Goal: Task Accomplishment & Management: Use online tool/utility

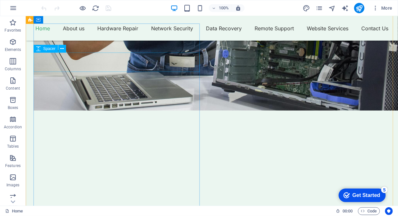
scroll to position [1022, 0]
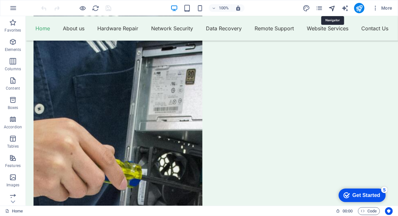
click at [335, 9] on icon "navigator" at bounding box center [332, 8] width 7 height 7
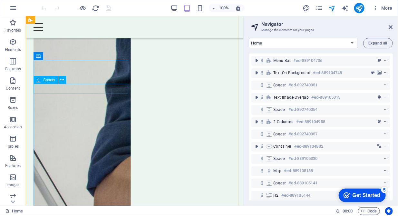
scroll to position [921, 0]
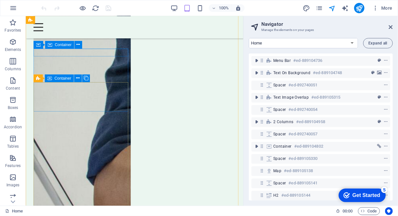
click at [58, 48] on div "Container" at bounding box center [59, 45] width 29 height 8
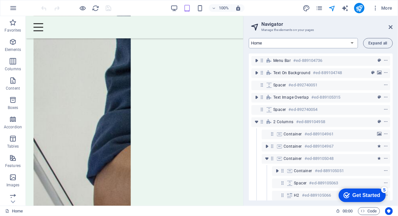
click at [352, 42] on select "Home About us Hardware Repair Network Security Data Recovery Remote Support Web…" at bounding box center [303, 43] width 109 height 10
select select "16784503-en"
click at [249, 38] on select "Home About us Hardware Repair Network Security Data Recovery Remote Support Web…" at bounding box center [303, 43] width 109 height 10
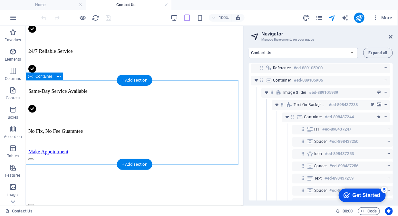
scroll to position [428, 0]
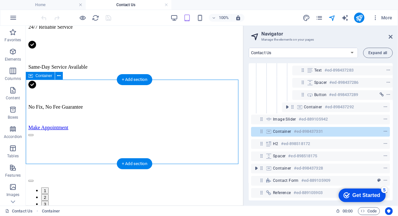
scroll to position [211, 1]
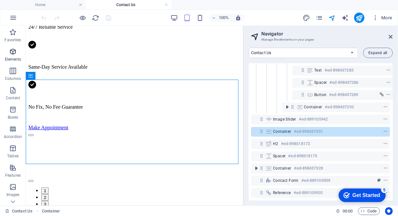
click at [13, 55] on icon "button" at bounding box center [13, 52] width 8 height 8
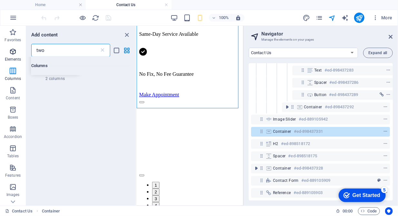
scroll to position [0, 0]
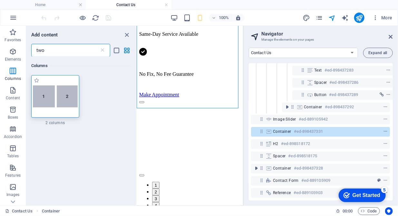
type input "two"
click at [56, 99] on img at bounding box center [55, 96] width 45 height 22
click at [137, 99] on div "Drag here to replace the existing content. Press “Ctrl” if you want to create a…" at bounding box center [190, 116] width 107 height 180
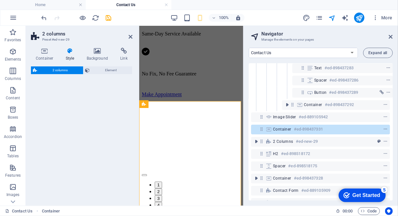
select select "rem"
select select "preset-columns-two-v2-default"
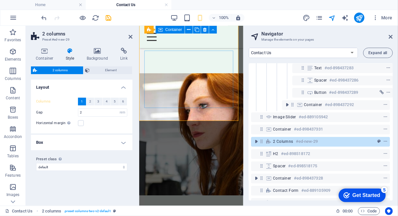
scroll to position [601, 0]
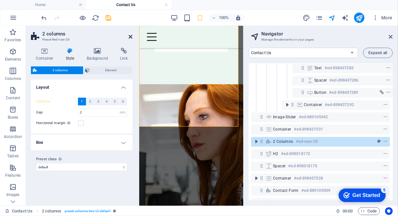
click at [132, 36] on icon at bounding box center [131, 36] width 4 height 5
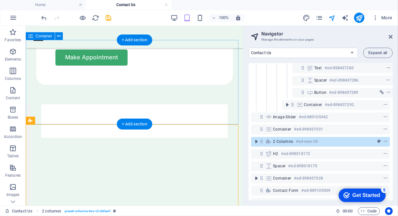
scroll to position [501, 0]
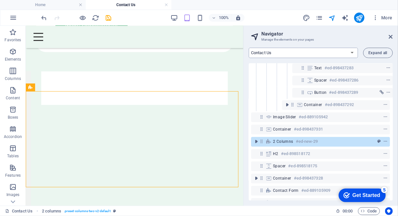
click at [352, 54] on select "Home About us Hardware Repair Network Security Data Recovery Remote Support Web…" at bounding box center [303, 53] width 109 height 10
click at [249, 48] on select "Home About us Hardware Repair Network Security Data Recovery Remote Support Web…" at bounding box center [303, 53] width 109 height 10
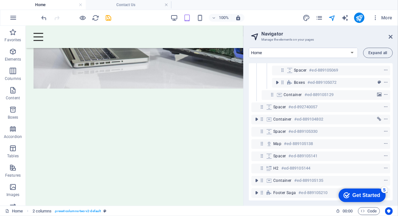
scroll to position [152, 0]
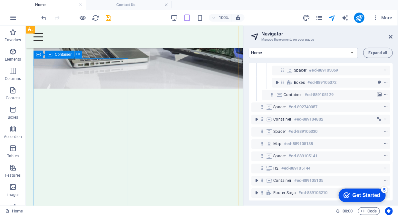
click at [63, 57] on div "Container" at bounding box center [59, 55] width 29 height 8
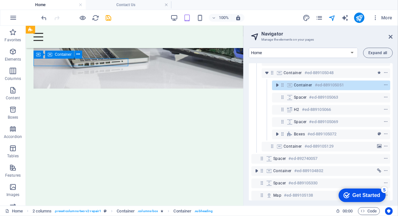
scroll to position [51, 0]
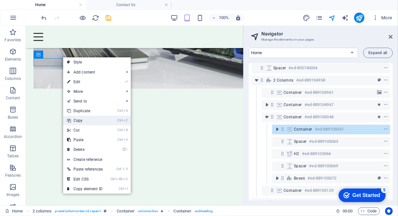
click at [86, 122] on link "Ctrl C Copy" at bounding box center [85, 121] width 44 height 10
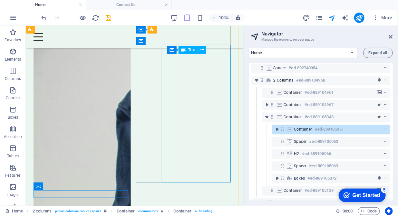
scroll to position [822, 0]
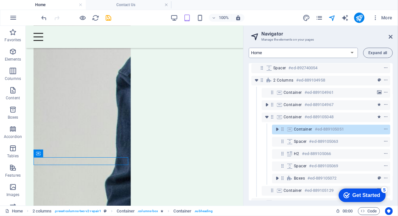
click at [351, 54] on select "Home About us Hardware Repair Network Security Data Recovery Remote Support Web…" at bounding box center [303, 53] width 109 height 10
select select "16784503-en"
click at [249, 48] on select "Home About us Hardware Repair Network Security Data Recovery Remote Support Web…" at bounding box center [303, 53] width 109 height 10
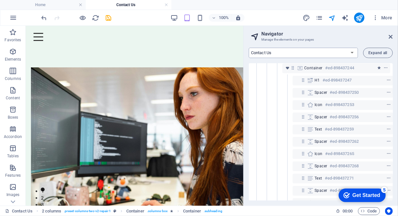
scroll to position [0, 0]
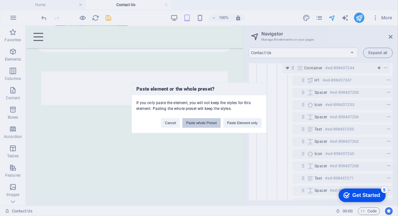
click at [202, 124] on button "Paste whole Preset" at bounding box center [201, 123] width 38 height 10
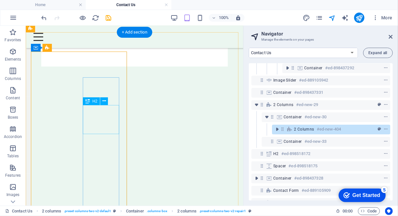
scroll to position [534, 0]
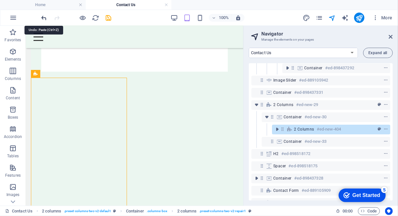
click at [42, 17] on icon "undo" at bounding box center [44, 17] width 7 height 7
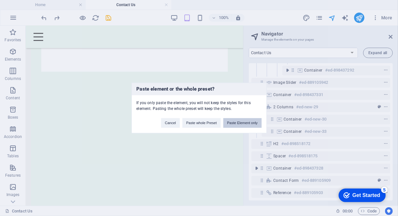
click at [244, 122] on button "Paste Element only" at bounding box center [242, 123] width 38 height 10
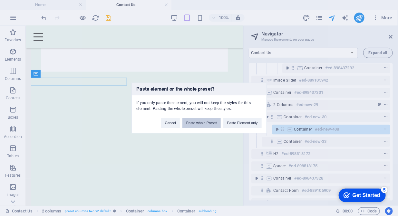
click at [195, 121] on button "Paste whole Preset" at bounding box center [201, 123] width 38 height 10
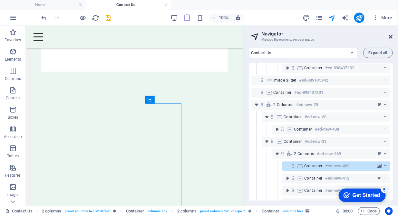
click at [391, 38] on icon at bounding box center [391, 36] width 4 height 5
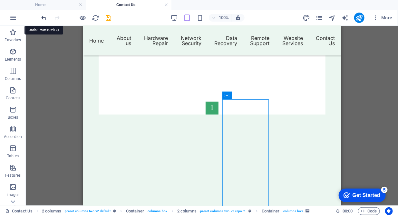
scroll to position [537, 0]
click at [43, 17] on icon "undo" at bounding box center [44, 17] width 7 height 7
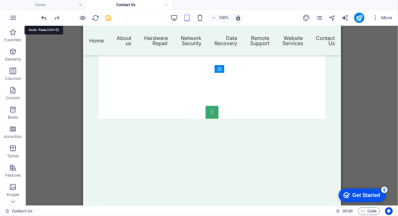
click at [43, 17] on icon "undo" at bounding box center [44, 17] width 7 height 7
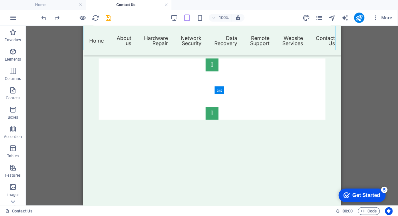
scroll to position [516, 0]
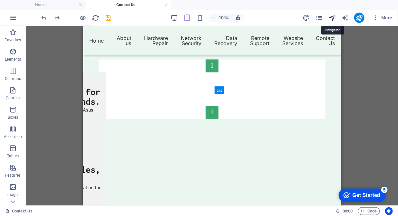
click at [334, 16] on icon "navigator" at bounding box center [332, 17] width 7 height 7
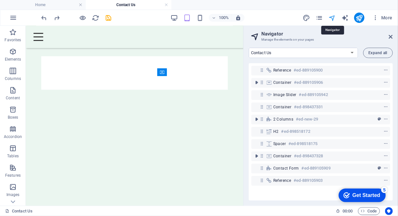
scroll to position [534, 0]
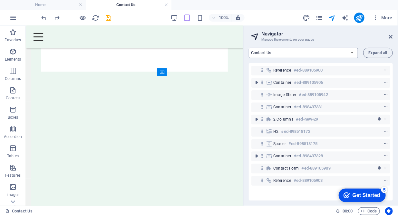
click at [298, 52] on select "Home About us Hardware Repair Network Security Data Recovery Remote Support Web…" at bounding box center [303, 53] width 109 height 10
click at [249, 48] on select "Home About us Hardware Repair Network Security Data Recovery Remote Support Web…" at bounding box center [303, 53] width 109 height 10
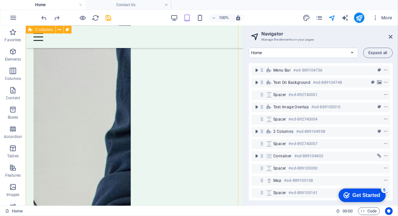
scroll to position [888, 0]
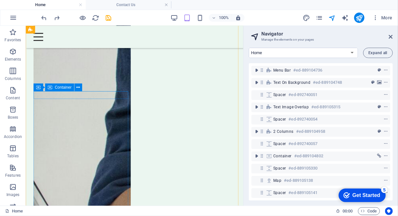
click at [49, 86] on icon at bounding box center [50, 88] width 5 height 8
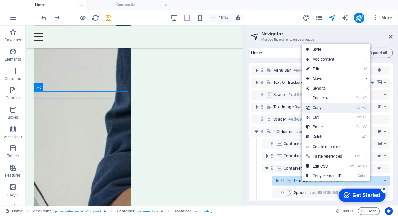
click at [320, 106] on link "Ctrl C Copy" at bounding box center [324, 108] width 44 height 10
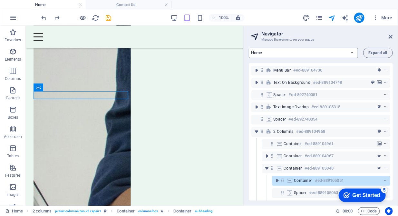
click at [309, 52] on select "Home About us Hardware Repair Network Security Data Recovery Remote Support Web…" at bounding box center [303, 53] width 109 height 10
select select "16784503-en"
click at [249, 48] on select "Home About us Hardware Repair Network Security Data Recovery Remote Support Web…" at bounding box center [303, 53] width 109 height 10
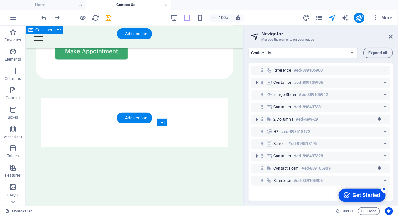
scroll to position [484, 0]
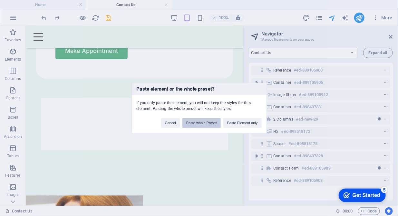
click at [204, 124] on button "Paste whole Preset" at bounding box center [201, 123] width 38 height 10
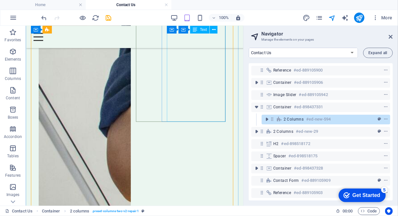
scroll to position [1023, 0]
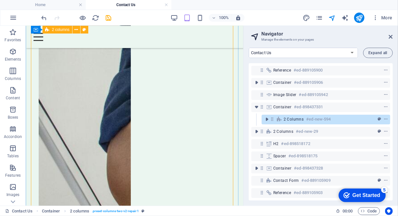
click at [111, 108] on figure at bounding box center [84, 115] width 92 height 575
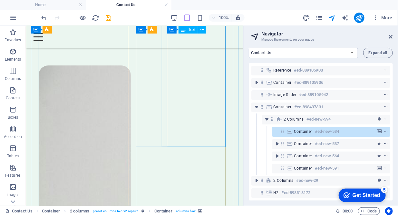
scroll to position [792, 0]
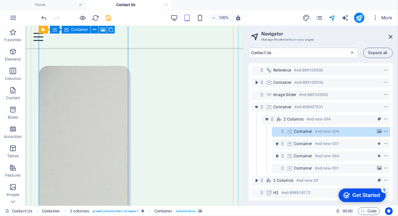
click at [384, 129] on icon "context-menu" at bounding box center [386, 131] width 5 height 5
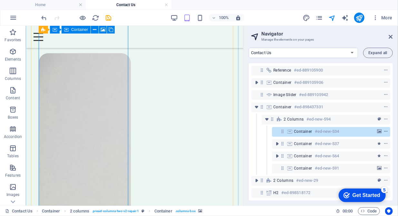
scroll to position [741, 0]
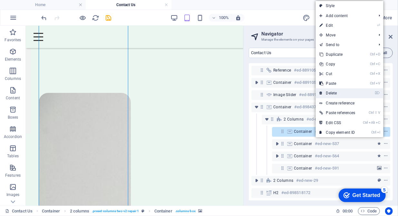
click at [328, 93] on link "⌦ Delete" at bounding box center [338, 93] width 44 height 10
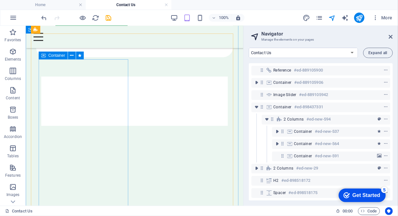
scroll to position [506, 0]
click at [59, 59] on span "Container" at bounding box center [56, 60] width 17 height 4
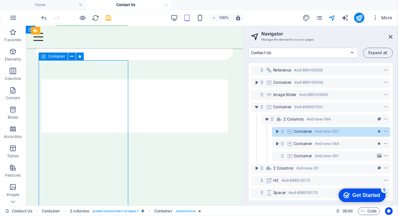
scroll to position [510, 0]
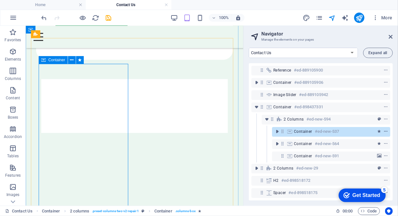
click at [384, 130] on icon "context-menu" at bounding box center [386, 131] width 5 height 5
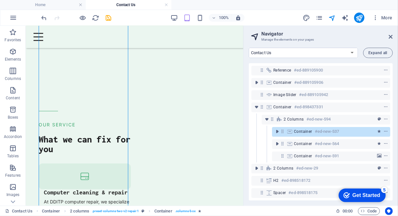
scroll to position [725, 0]
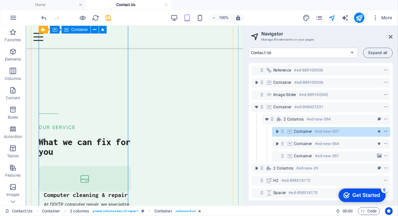
click at [384, 130] on icon "context-menu" at bounding box center [386, 131] width 5 height 5
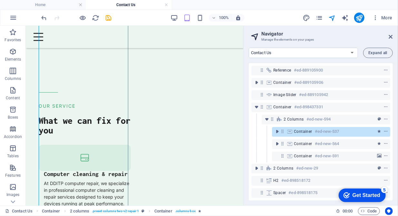
click at [329, 90] on div "Image slider #ed-889105942" at bounding box center [320, 95] width 139 height 12
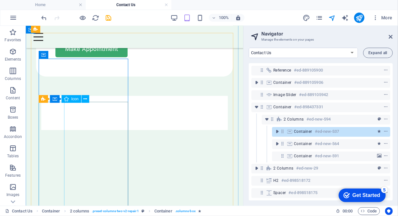
scroll to position [495, 0]
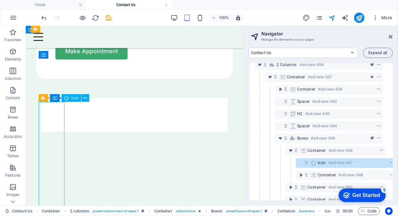
scroll to position [88, 12]
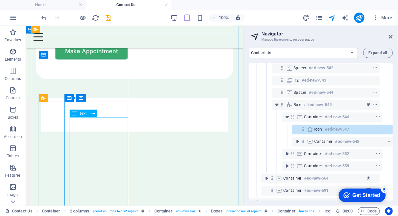
click at [82, 117] on div "Text" at bounding box center [86, 114] width 32 height 8
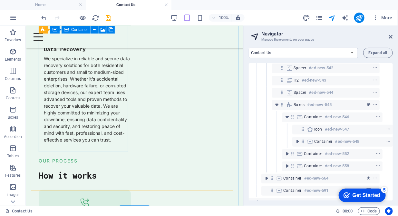
scroll to position [1141, 0]
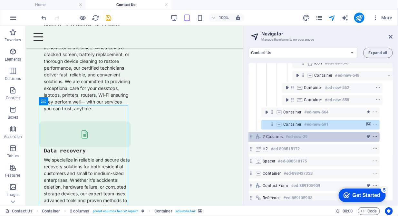
scroll to position [1032, 0]
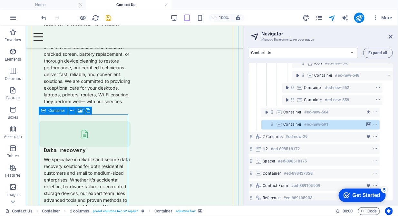
click at [376, 123] on span "context-menu" at bounding box center [375, 124] width 6 height 5
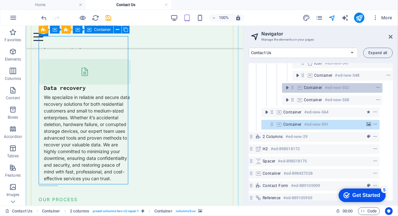
scroll to position [1111, 0]
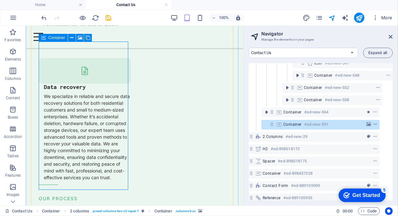
click at [373, 123] on icon "context-menu" at bounding box center [375, 124] width 5 height 5
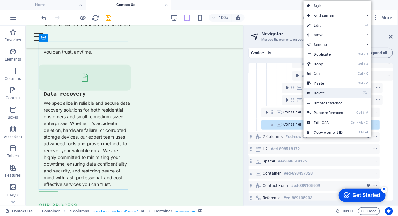
click at [321, 92] on link "⌦ Delete" at bounding box center [326, 93] width 44 height 10
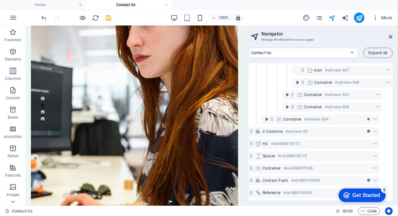
scroll to position [0, 0]
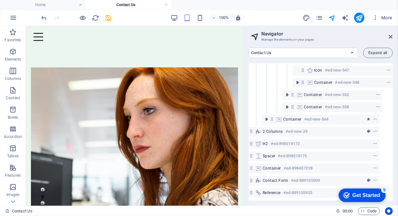
click at [246, 45] on div "Home About us Hardware Repair Network Security Data Recovery Remote Support Web…" at bounding box center [321, 124] width 154 height 163
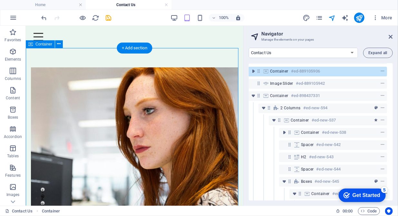
scroll to position [0, 3]
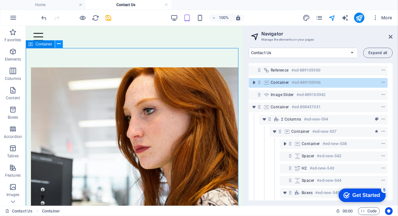
click at [61, 46] on button at bounding box center [59, 44] width 8 height 8
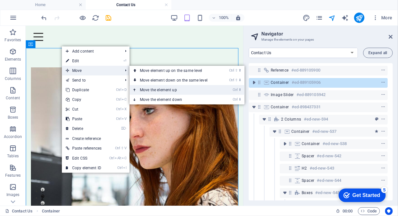
click at [146, 90] on link "Ctrl ⬆ Move the element up" at bounding box center [175, 90] width 91 height 10
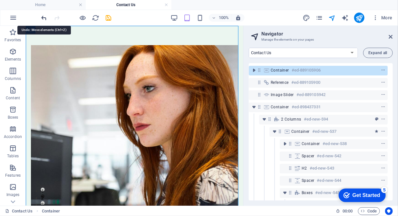
click at [46, 19] on icon "undo" at bounding box center [44, 17] width 7 height 7
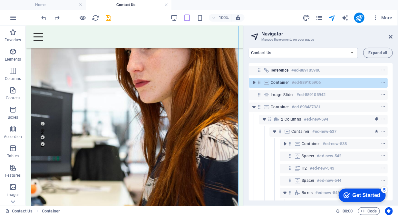
scroll to position [0, 0]
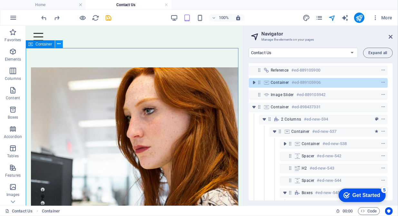
click at [58, 45] on icon at bounding box center [59, 44] width 4 height 7
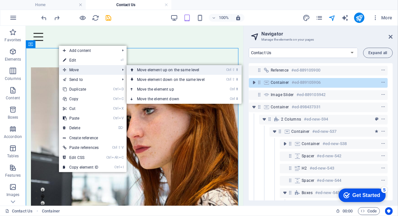
click at [143, 70] on link "Ctrl ⇧ ⬆ Move element up on the same level" at bounding box center [172, 70] width 91 height 10
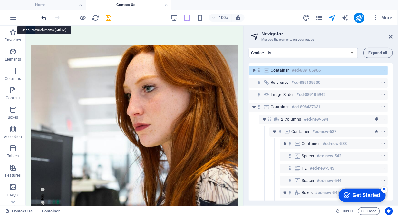
click at [44, 19] on icon "undo" at bounding box center [44, 17] width 7 height 7
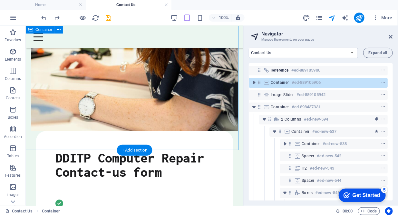
scroll to position [264, 0]
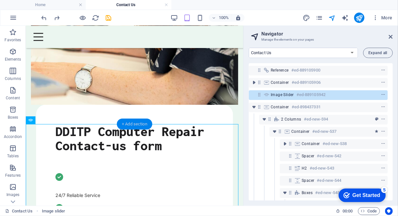
click at [133, 124] on div "+ Add section" at bounding box center [135, 124] width 36 height 11
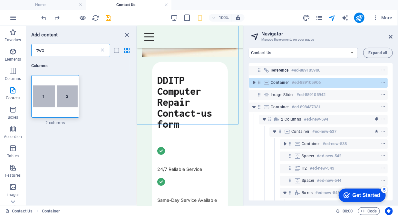
drag, startPoint x: 49, startPoint y: 51, endPoint x: 33, endPoint y: 52, distance: 16.1
click at [33, 52] on input "two" at bounding box center [65, 50] width 68 height 13
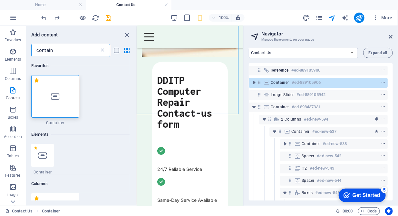
type input "contain"
click at [61, 98] on div at bounding box center [55, 96] width 48 height 43
click at [137, 98] on div "Drag here to replace the existing content. Press “Ctrl” if you want to create a…" at bounding box center [190, 116] width 107 height 180
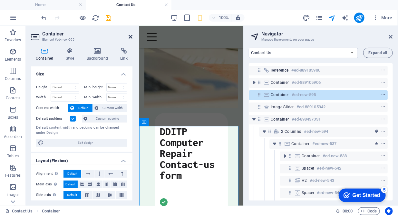
click at [129, 35] on icon at bounding box center [131, 36] width 4 height 5
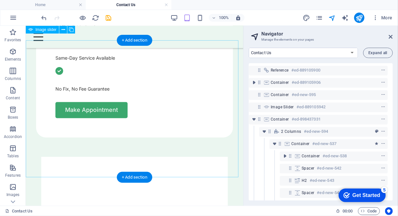
scroll to position [396, 0]
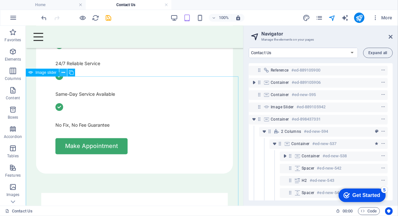
click at [62, 75] on icon at bounding box center [64, 72] width 4 height 7
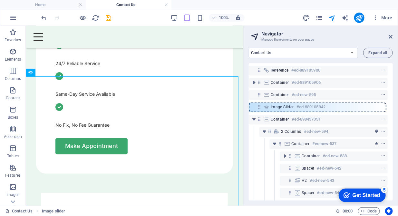
scroll to position [0, 2]
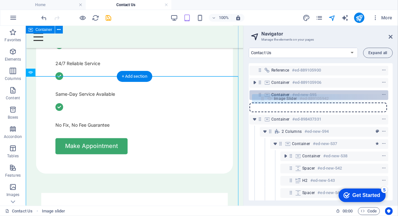
drag, startPoint x: 259, startPoint y: 108, endPoint x: 262, endPoint y: 98, distance: 10.5
click at [262, 98] on div "Reference #ed-889105900 Container #ed-889105906 Container #ed-new-595 Image sli…" at bounding box center [321, 131] width 144 height 137
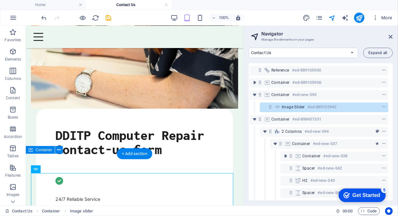
scroll to position [264, 0]
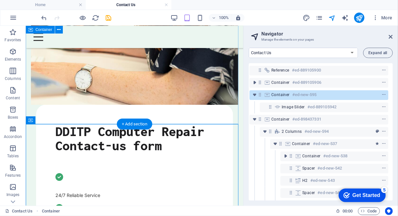
click at [100, 116] on div "DDITP Computer Repair Contact-us form 24/7 Reliable Service Same-Day Service Av…" at bounding box center [134, 88] width 218 height 652
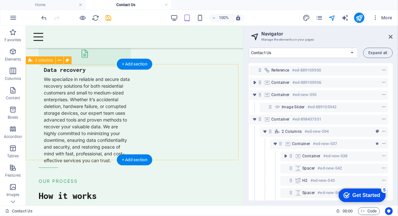
scroll to position [1187, 0]
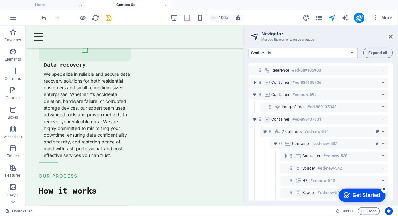
click at [350, 54] on select "Home About us Hardware Repair Network Security Data Recovery Remote Support Web…" at bounding box center [303, 53] width 109 height 10
click at [249, 48] on select "Home About us Hardware Repair Network Security Data Recovery Remote Support Web…" at bounding box center [303, 53] width 109 height 10
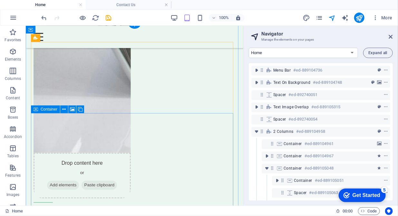
scroll to position [1152, 0]
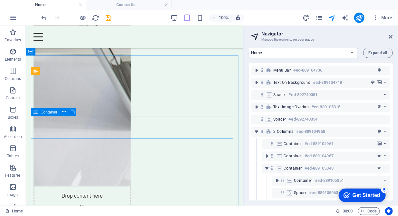
click at [37, 114] on icon at bounding box center [36, 112] width 5 height 8
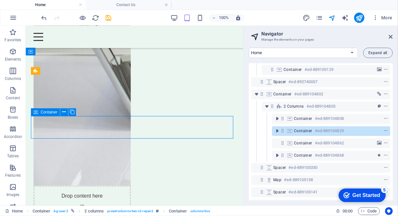
scroll to position [174, 0]
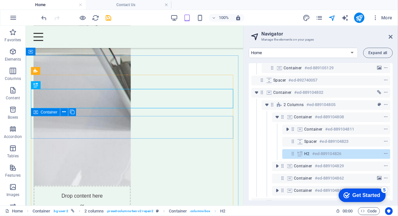
click at [36, 112] on icon at bounding box center [36, 112] width 5 height 8
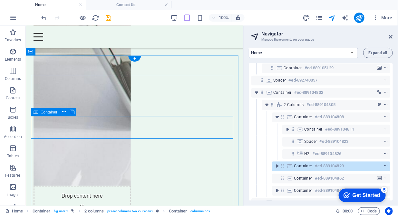
click at [387, 165] on icon "context-menu" at bounding box center [386, 166] width 5 height 5
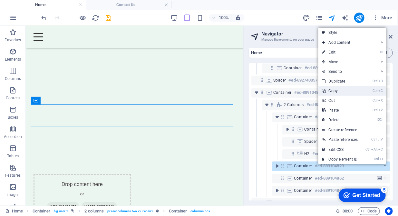
click at [341, 94] on link "Ctrl C Copy" at bounding box center [341, 91] width 44 height 10
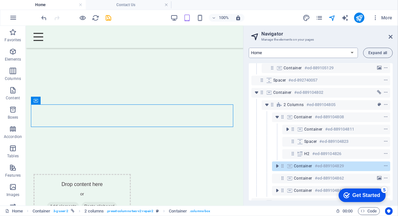
click at [328, 52] on select "Home About us Hardware Repair Network Security Data Recovery Remote Support Web…" at bounding box center [303, 53] width 109 height 10
click at [249, 48] on select "Home About us Hardware Repair Network Security Data Recovery Remote Support Web…" at bounding box center [303, 53] width 109 height 10
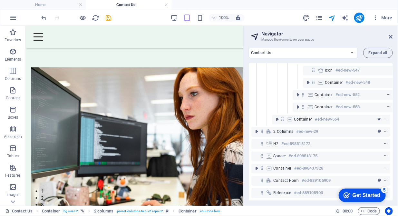
scroll to position [1187, 0]
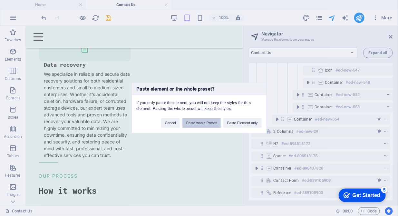
click at [196, 123] on button "Paste whole Preset" at bounding box center [201, 123] width 38 height 10
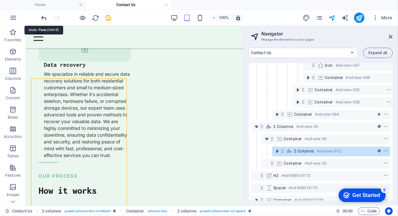
click at [45, 17] on icon "undo" at bounding box center [44, 17] width 7 height 7
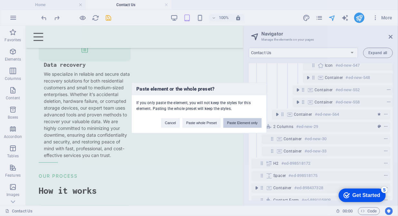
click at [247, 123] on button "Paste Element only" at bounding box center [242, 123] width 38 height 10
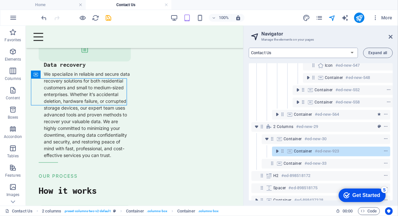
click at [354, 53] on select "Home About us Hardware Repair Network Security Data Recovery Remote Support Web…" at bounding box center [303, 53] width 109 height 10
click at [249, 48] on select "Home About us Hardware Repair Network Security Data Recovery Remote Support Web…" at bounding box center [303, 53] width 109 height 10
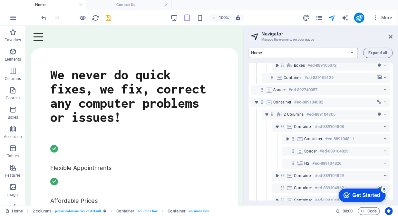
scroll to position [1163, 0]
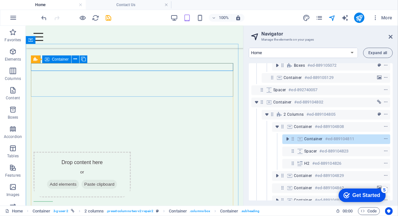
click at [64, 59] on span "Container" at bounding box center [60, 59] width 17 height 4
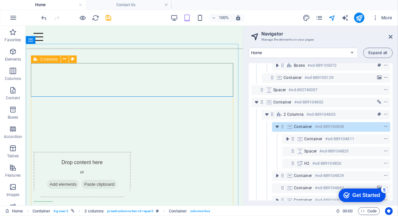
click at [37, 59] on icon at bounding box center [36, 59] width 4 height 8
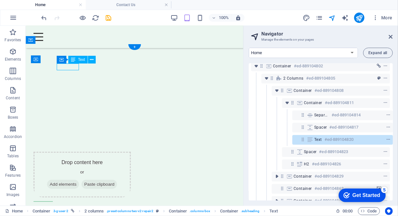
scroll to position [211, 1]
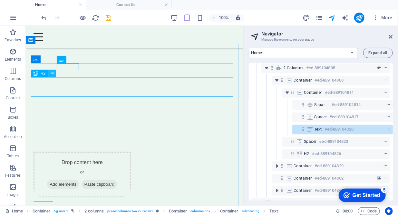
click at [53, 74] on icon at bounding box center [53, 73] width 4 height 7
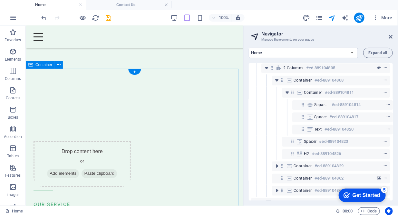
scroll to position [1097, 0]
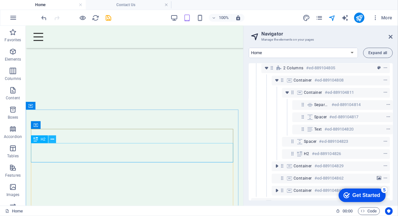
click at [53, 141] on icon at bounding box center [53, 139] width 4 height 7
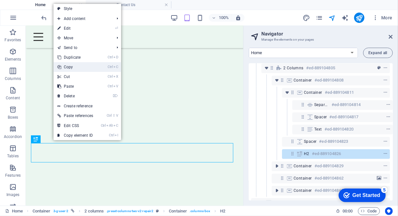
click at [74, 67] on link "Ctrl C Copy" at bounding box center [76, 67] width 44 height 10
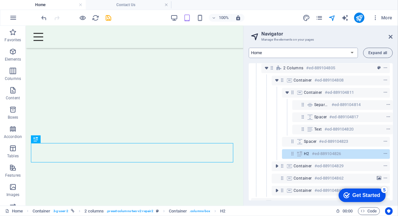
click at [351, 52] on select "Home About us Hardware Repair Network Security Data Recovery Remote Support Web…" at bounding box center [303, 53] width 109 height 10
select select "16784503-en"
click at [249, 48] on select "Home About us Hardware Repair Network Security Data Recovery Remote Support Web…" at bounding box center [303, 53] width 109 height 10
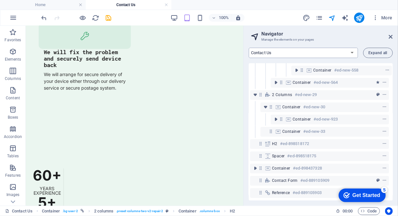
scroll to position [201, 1]
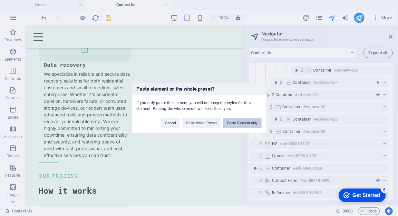
click at [234, 120] on button "Paste Element only" at bounding box center [242, 123] width 38 height 10
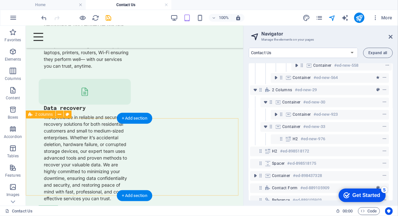
scroll to position [1154, 0]
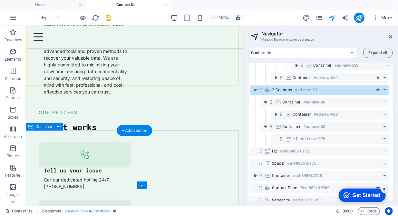
scroll to position [1253, 0]
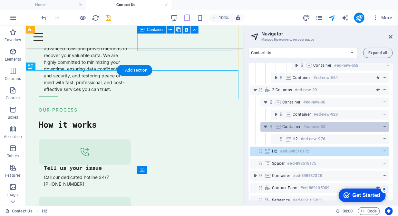
click at [298, 129] on div "Container #ed-new-33" at bounding box center [319, 127] width 74 height 8
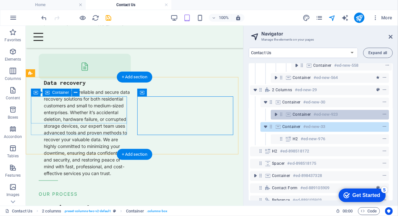
click at [294, 114] on span "Container" at bounding box center [302, 114] width 18 height 5
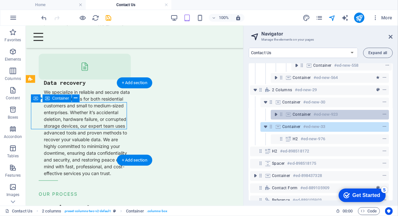
scroll to position [1163, 0]
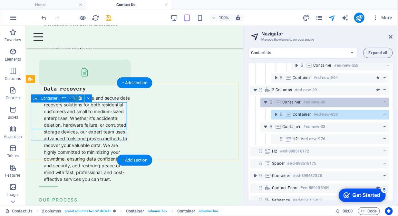
click at [285, 103] on span "Container" at bounding box center [291, 102] width 18 height 5
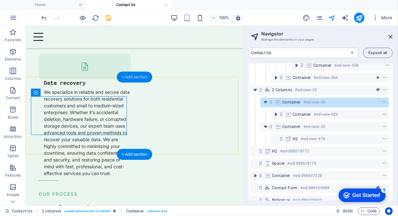
click at [129, 79] on div "+ Add section" at bounding box center [135, 77] width 36 height 11
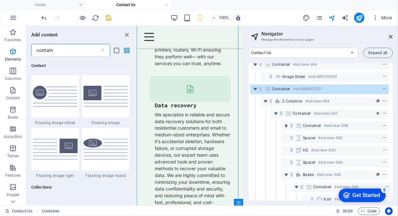
scroll to position [0, 1]
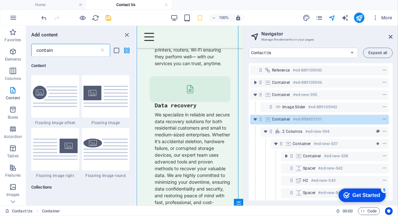
click at [72, 54] on input "contain" at bounding box center [65, 50] width 68 height 13
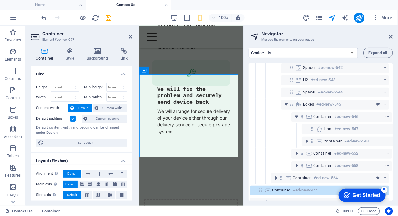
scroll to position [162, 1]
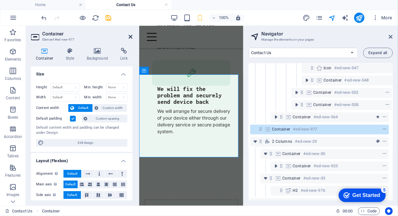
click at [130, 35] on icon at bounding box center [131, 36] width 4 height 5
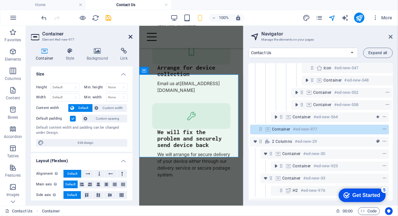
scroll to position [1172, 0]
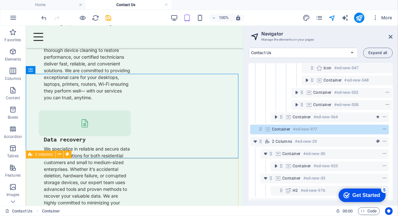
click at [41, 154] on span "2 columns" at bounding box center [44, 154] width 18 height 4
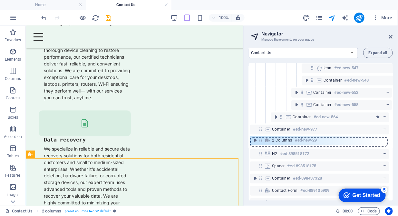
scroll to position [162, 1]
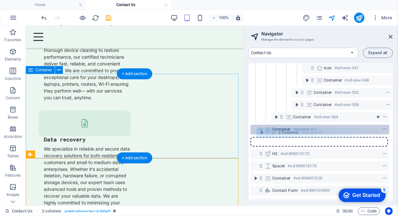
drag, startPoint x: 261, startPoint y: 143, endPoint x: 268, endPoint y: 133, distance: 12.4
click at [268, 133] on div "Reference #ed-889105900 Container #ed-889105906 Container #ed-new-595 Image sli…" at bounding box center [321, 131] width 144 height 137
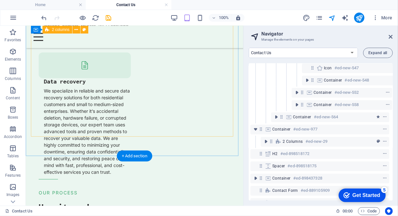
scroll to position [1172, 0]
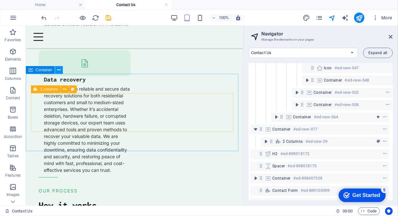
click at [58, 71] on icon at bounding box center [59, 70] width 4 height 7
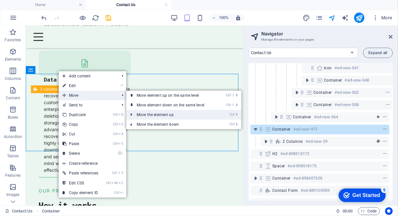
click at [172, 117] on link "Ctrl ⬆ Move the element up" at bounding box center [171, 115] width 91 height 10
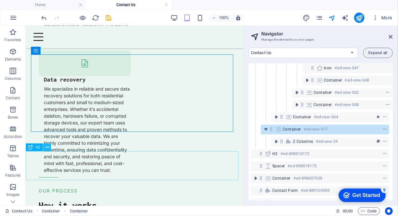
click at [49, 147] on icon at bounding box center [47, 147] width 4 height 7
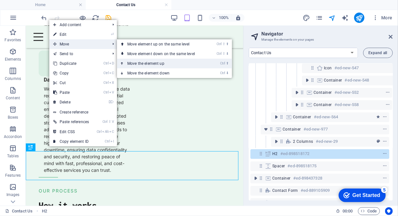
click at [146, 61] on link "Ctrl ⬆ Move the element up" at bounding box center [162, 64] width 91 height 10
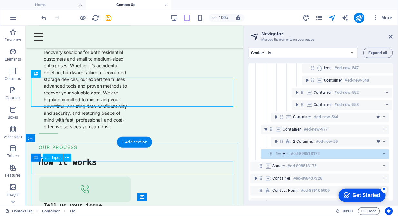
scroll to position [1238, 0]
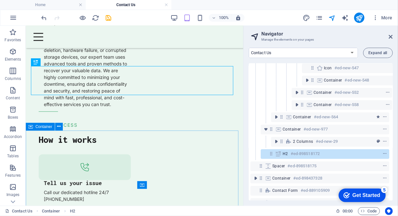
click at [44, 127] on span "Container" at bounding box center [43, 127] width 17 height 4
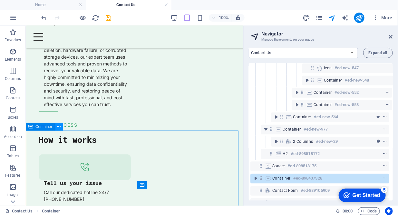
click at [57, 126] on icon at bounding box center [59, 126] width 4 height 7
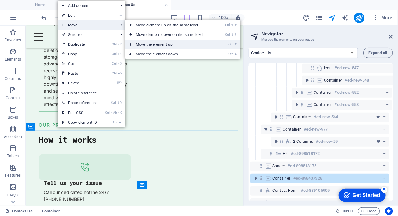
click at [153, 41] on link "Ctrl ⬆ Move the element up" at bounding box center [170, 45] width 91 height 10
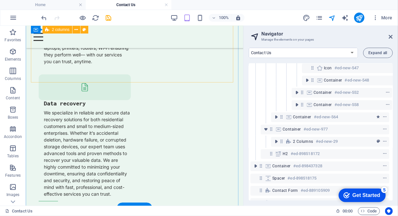
scroll to position [1172, 0]
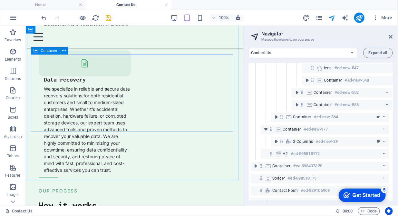
click at [49, 50] on span "Container" at bounding box center [49, 51] width 17 height 4
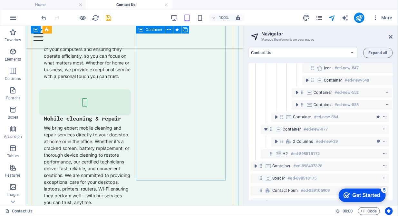
scroll to position [1139, 0]
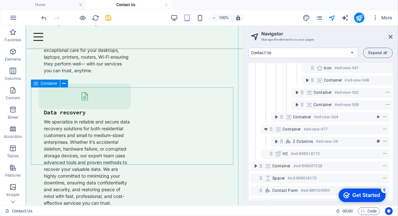
click at [55, 86] on div "Container" at bounding box center [45, 84] width 29 height 8
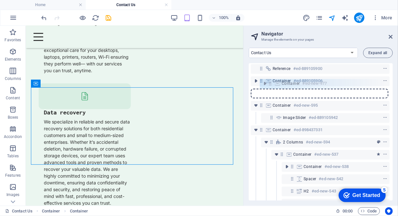
scroll to position [0, 1]
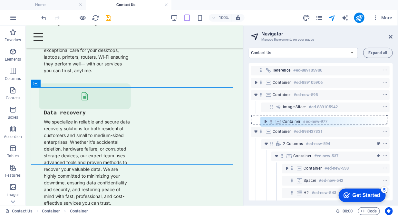
drag, startPoint x: 272, startPoint y: 131, endPoint x: 272, endPoint y: 122, distance: 9.0
click at [272, 122] on div "Reference #ed-889105900 Container #ed-889105906 Container #ed-new-595 Image sli…" at bounding box center [321, 131] width 144 height 137
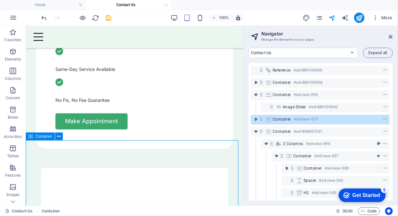
scroll to position [457, 0]
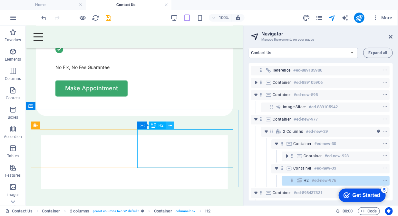
click at [173, 124] on button at bounding box center [170, 126] width 8 height 8
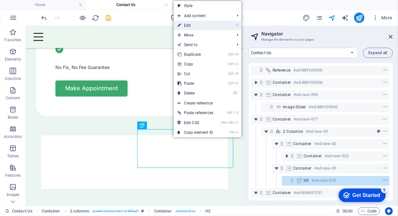
click at [196, 26] on link "⏎ Edit" at bounding box center [196, 26] width 44 height 10
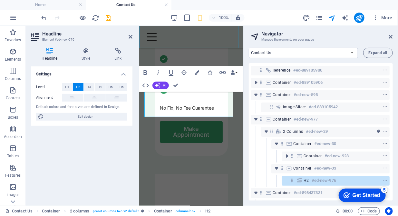
scroll to position [517, 0]
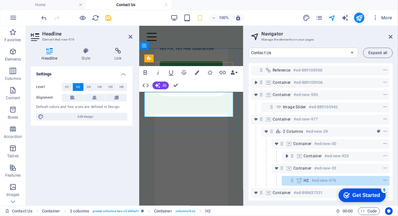
drag, startPoint x: 201, startPoint y: 112, endPoint x: 170, endPoint y: 115, distance: 31.1
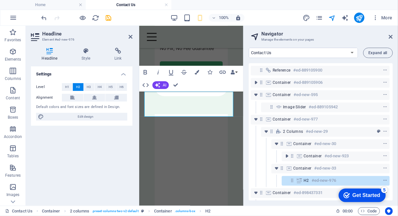
drag, startPoint x: 180, startPoint y: 114, endPoint x: 310, endPoint y: 108, distance: 131.0
click at [219, 70] on icon "button" at bounding box center [223, 72] width 8 height 8
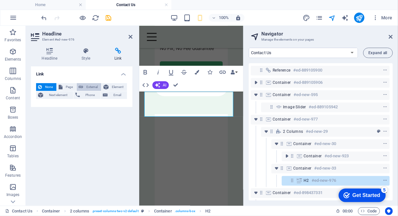
click at [84, 85] on button "External" at bounding box center [89, 87] width 25 height 8
select select "blank"
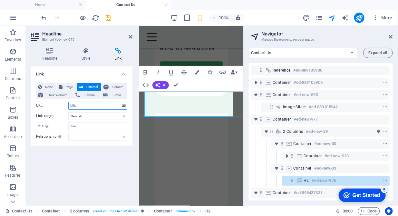
paste input "https://www.yell.com/biz/dditp-computer-repairs-hitchin-8496662/"
type input "https://www.yell.com/biz/dditp-computer-repairs-hitchin-8496662/"
click at [108, 126] on input "Title Additional link description, should not be the same as the link text. The…" at bounding box center [97, 127] width 59 height 8
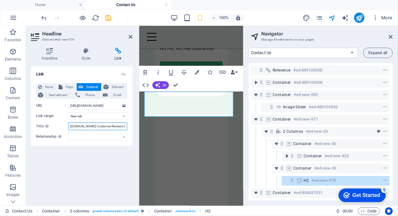
type input "Yell.com Customer Reviews Center"
click at [117, 55] on h4 "Link" at bounding box center [118, 55] width 29 height 14
click at [358, 18] on icon "publish" at bounding box center [359, 17] width 7 height 7
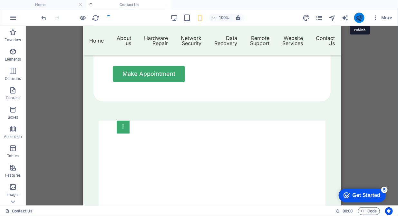
scroll to position [460, 0]
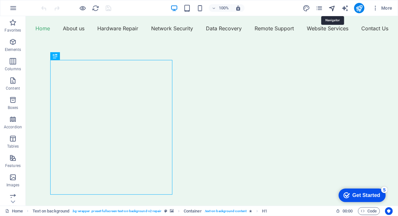
click at [331, 9] on icon "navigator" at bounding box center [332, 8] width 7 height 7
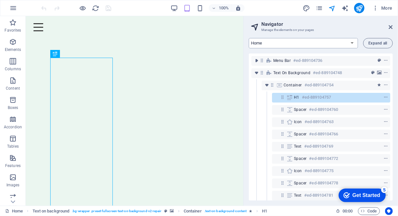
click at [349, 44] on select "Home About us Hardware Repair Network Security Data Recovery Remote Support Web…" at bounding box center [303, 43] width 109 height 10
click at [249, 38] on select "Home About us Hardware Repair Network Security Data Recovery Remote Support Web…" at bounding box center [303, 43] width 109 height 10
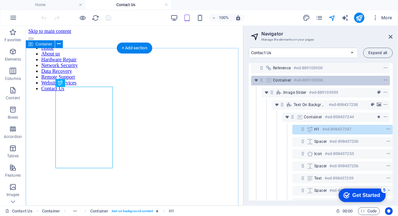
click at [288, 80] on span "Container" at bounding box center [282, 80] width 18 height 5
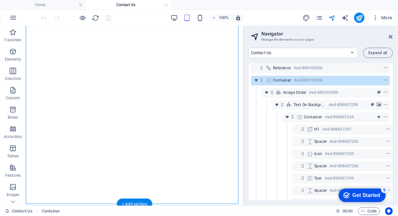
scroll to position [231, 0]
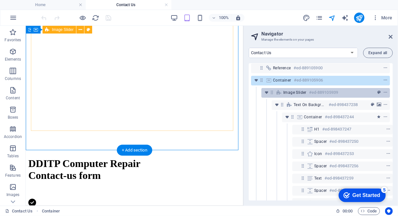
click at [284, 93] on span "Image Slider" at bounding box center [294, 92] width 23 height 5
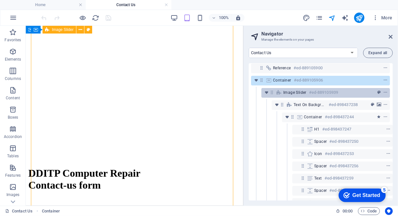
scroll to position [99, 0]
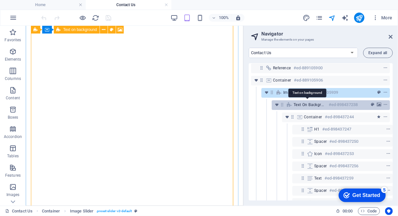
click at [304, 106] on span "Text on background" at bounding box center [310, 104] width 33 height 5
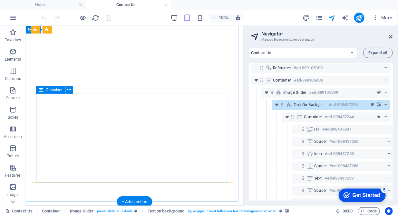
scroll to position [201, 0]
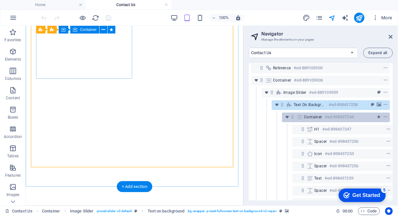
click at [304, 117] on span "Container" at bounding box center [313, 116] width 18 height 5
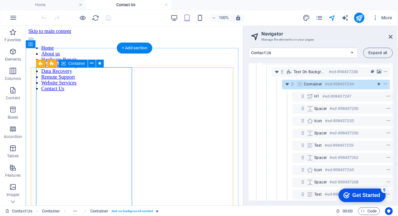
scroll to position [0, 1]
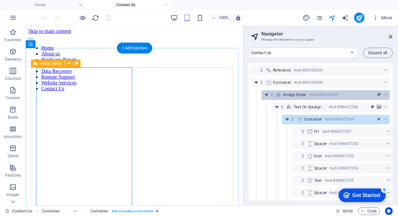
click at [300, 92] on span "Image Slider" at bounding box center [294, 94] width 23 height 5
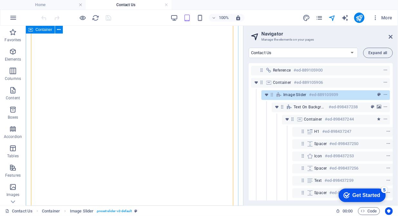
scroll to position [0, 0]
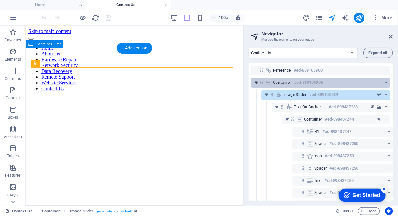
click at [255, 84] on icon "toggle-expand" at bounding box center [256, 82] width 6 height 6
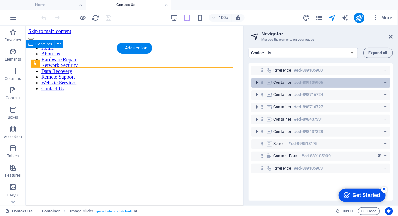
click at [255, 84] on icon "toggle-expand" at bounding box center [256, 82] width 6 height 6
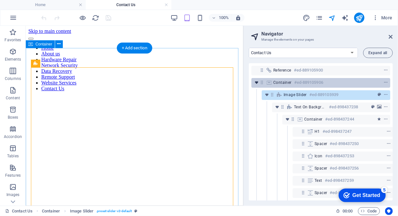
click at [255, 84] on icon "toggle-expand" at bounding box center [256, 82] width 6 height 6
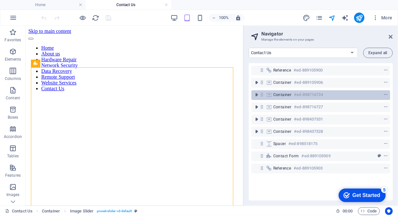
click at [273, 95] on span "Container" at bounding box center [282, 94] width 18 height 5
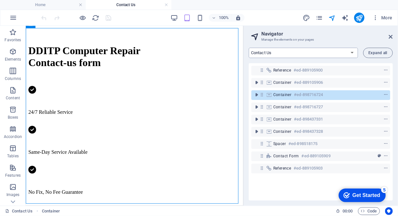
click at [353, 51] on select "Home About us Hardware Repair Network Security Data Recovery Remote Support Web…" at bounding box center [303, 53] width 109 height 10
click at [249, 48] on select "Home About us Hardware Repair Network Security Data Recovery Remote Support Web…" at bounding box center [303, 53] width 109 height 10
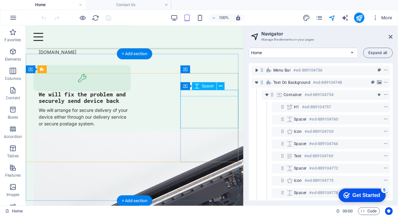
scroll to position [1912, 0]
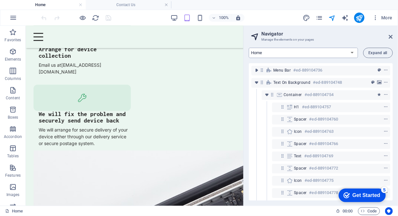
click at [354, 54] on select "Home About us Hardware Repair Network Security Data Recovery Remote Support Web…" at bounding box center [303, 53] width 109 height 10
select select "16784485-en"
click at [249, 48] on select "Home About us Hardware Repair Network Security Data Recovery Remote Support Web…" at bounding box center [303, 53] width 109 height 10
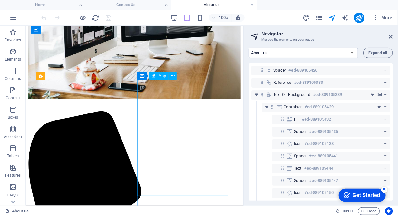
scroll to position [758, 0]
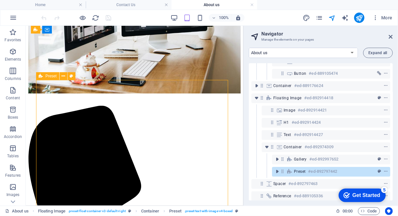
scroll to position [225, 0]
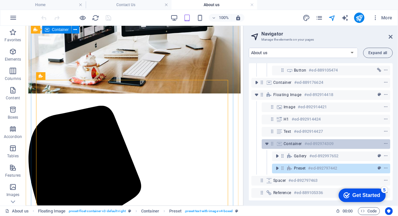
click at [288, 141] on span "Container" at bounding box center [293, 143] width 18 height 5
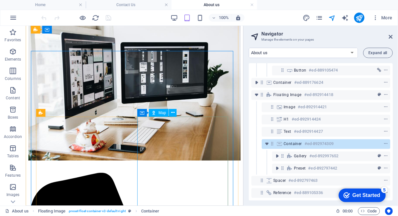
scroll to position [713, 0]
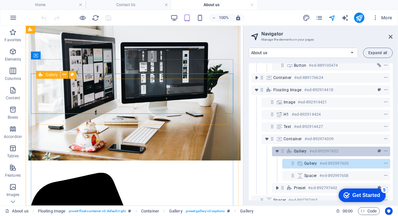
click at [301, 153] on div "Gallery #ed-892997652" at bounding box center [326, 151] width 64 height 8
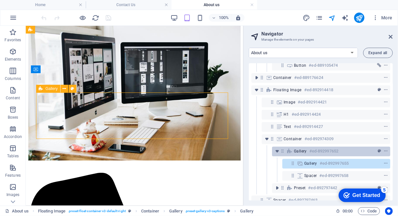
scroll to position [699, 0]
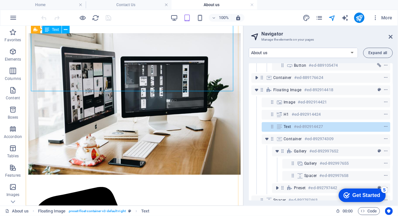
scroll to position [633, 0]
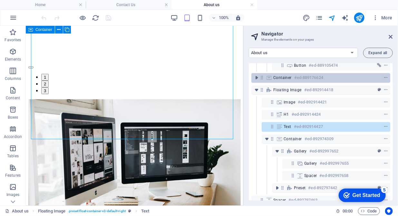
click at [281, 79] on span "Container" at bounding box center [282, 77] width 18 height 5
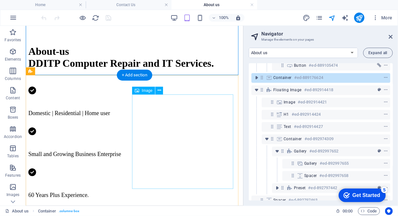
scroll to position [321, 0]
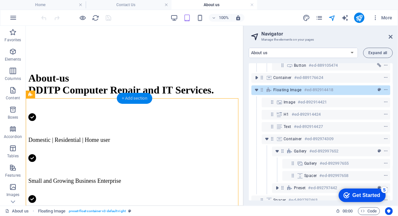
click at [135, 99] on div "+ Add section" at bounding box center [135, 98] width 36 height 11
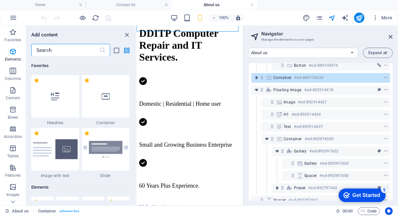
scroll to position [1181, 0]
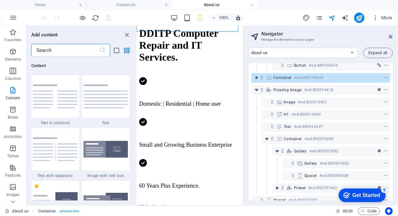
click at [51, 49] on input "text" at bounding box center [65, 50] width 68 height 13
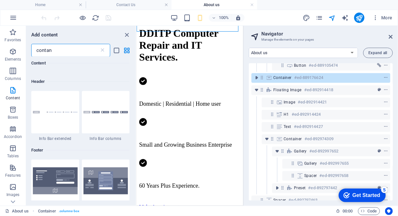
scroll to position [0, 0]
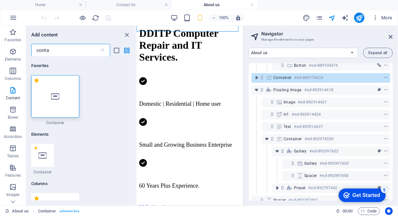
type input "conta"
click at [46, 99] on div at bounding box center [55, 96] width 48 height 43
click at [137, 99] on div "Drag here to replace the existing content. Press “Ctrl” if you want to create a…" at bounding box center [190, 116] width 107 height 180
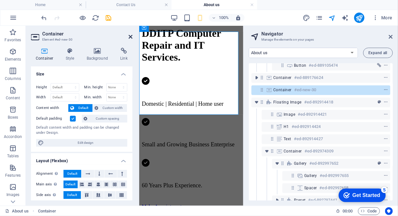
click at [132, 36] on icon at bounding box center [131, 36] width 4 height 5
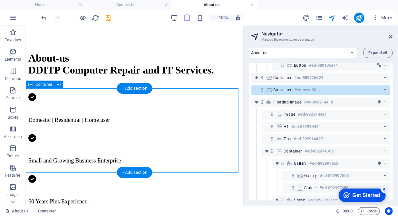
scroll to position [341, 0]
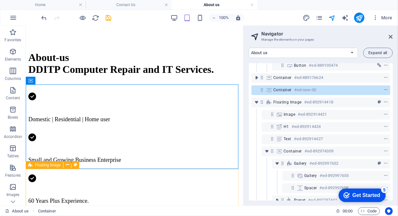
click at [48, 167] on div "Floating Image" at bounding box center [44, 165] width 37 height 8
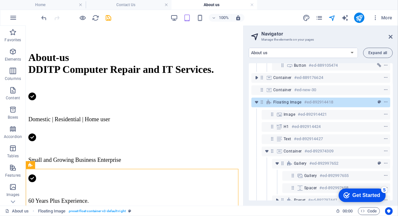
drag, startPoint x: 286, startPoint y: 103, endPoint x: 285, endPoint y: 95, distance: 8.5
click at [285, 95] on div "Spacer #ed-889105426 Reference #ed-889105333 Text on background #ed-889105339 C…" at bounding box center [321, 131] width 144 height 137
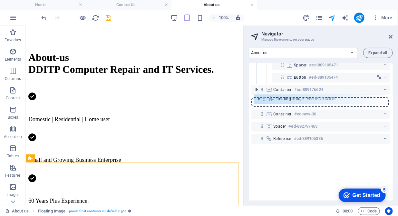
scroll to position [212, 0]
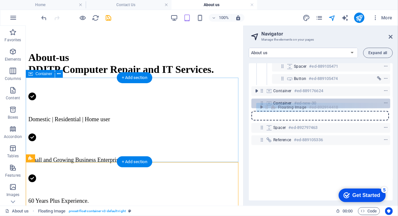
drag, startPoint x: 261, startPoint y: 104, endPoint x: 266, endPoint y: 108, distance: 5.7
click at [266, 108] on div "Spacer #ed-889105426 Reference #ed-889105333 Text on background #ed-889105339 C…" at bounding box center [321, 131] width 144 height 137
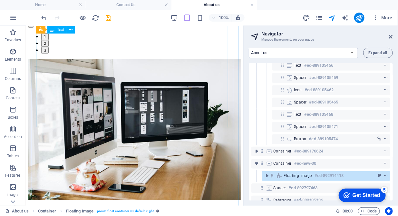
scroll to position [671, 0]
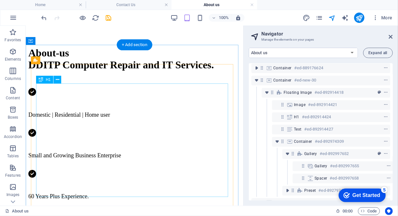
scroll to position [309, 0]
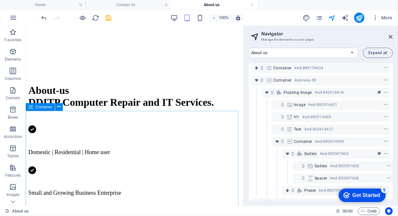
click at [38, 106] on span "Container" at bounding box center [43, 107] width 17 height 4
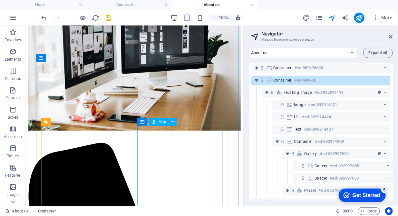
scroll to position [711, 0]
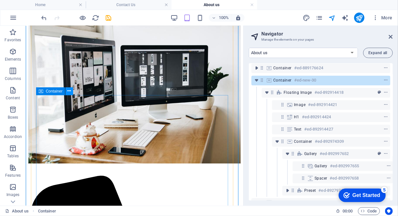
click at [71, 92] on button at bounding box center [69, 91] width 8 height 8
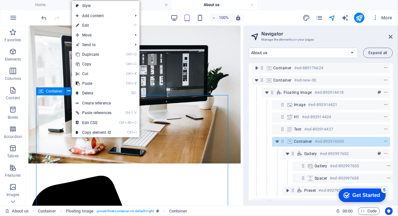
click at [56, 92] on span "Container" at bounding box center [54, 91] width 17 height 4
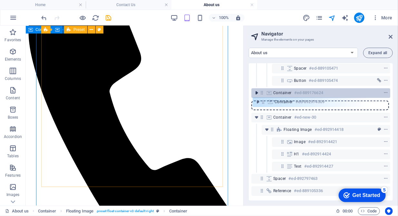
scroll to position [210, 0]
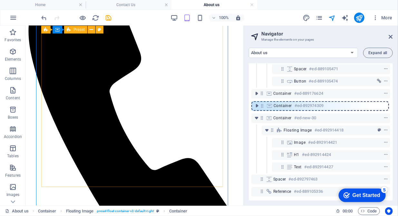
drag, startPoint x: 282, startPoint y: 143, endPoint x: 257, endPoint y: 100, distance: 49.4
click at [257, 100] on div "Spacer #ed-889105426 Reference #ed-889105333 Text on background #ed-889105339 C…" at bounding box center [321, 131] width 144 height 137
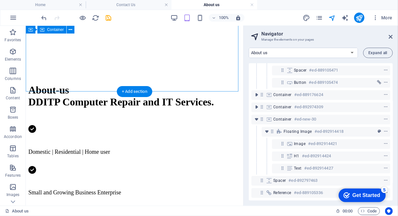
scroll to position [302, 0]
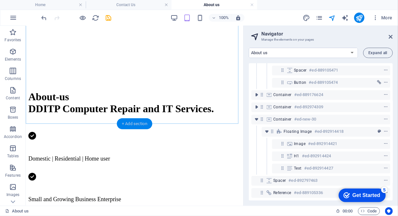
click at [133, 122] on div "+ Add section" at bounding box center [135, 123] width 36 height 11
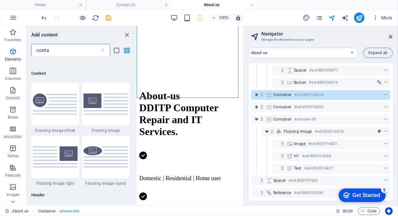
scroll to position [187, 0]
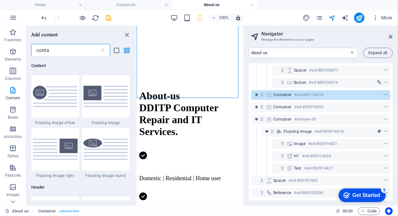
click at [61, 49] on input "conta" at bounding box center [65, 50] width 68 height 13
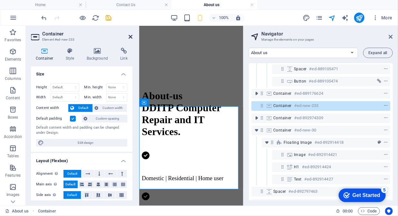
click at [130, 36] on icon at bounding box center [131, 36] width 4 height 5
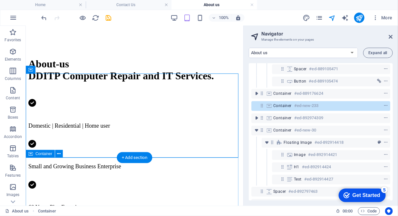
scroll to position [368, 0]
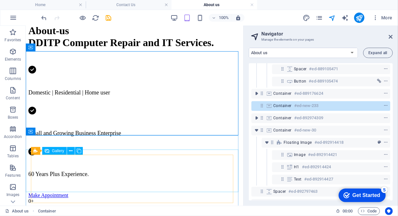
click at [49, 149] on div "Gallery" at bounding box center [54, 151] width 25 height 8
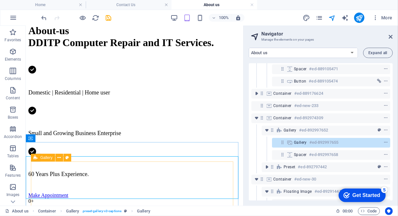
click at [45, 159] on span "Gallery" at bounding box center [46, 158] width 12 height 4
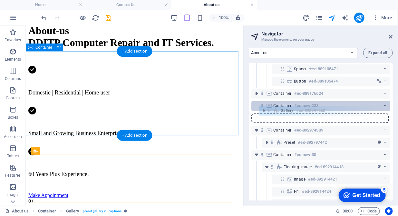
drag, startPoint x: 272, startPoint y: 132, endPoint x: 269, endPoint y: 108, distance: 23.4
click at [269, 108] on div "Spacer #ed-889105426 Reference #ed-889105333 Text on background #ed-889105339 C…" at bounding box center [321, 131] width 144 height 137
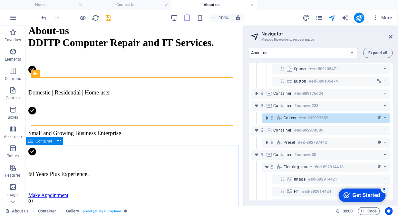
click at [44, 142] on span "Container" at bounding box center [43, 141] width 17 height 4
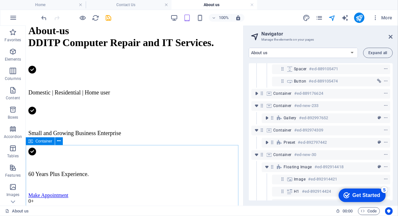
click at [40, 144] on div "Container" at bounding box center [40, 141] width 29 height 8
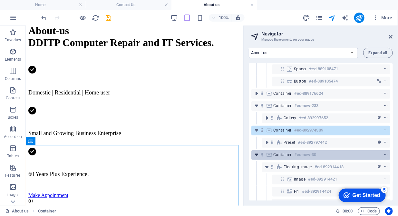
click at [256, 155] on icon "toggle-expand" at bounding box center [256, 155] width 6 height 6
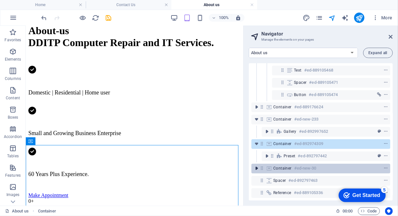
scroll to position [201, 0]
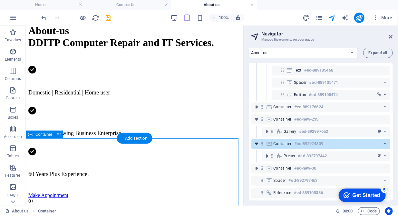
click at [257, 141] on icon "toggle-expand" at bounding box center [256, 144] width 6 height 6
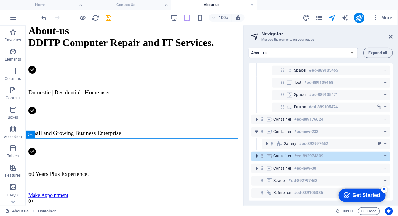
scroll to position [188, 0]
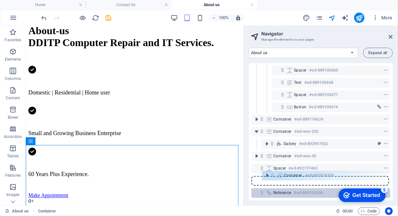
drag, startPoint x: 263, startPoint y: 153, endPoint x: 274, endPoint y: 185, distance: 34.2
click at [274, 185] on div "Spacer #ed-889105426 Reference #ed-889105333 Text on background #ed-889105339 C…" at bounding box center [321, 131] width 144 height 137
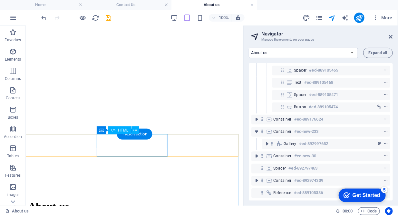
scroll to position [193, 0]
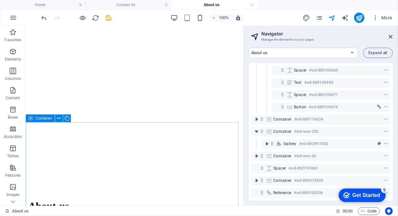
click at [32, 118] on icon at bounding box center [30, 118] width 5 height 8
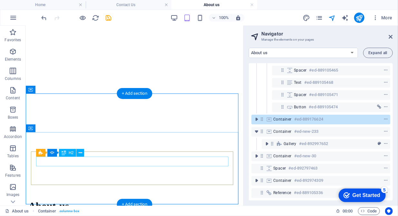
scroll to position [259, 0]
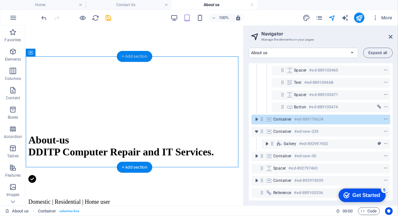
click at [137, 59] on div "+ Add section" at bounding box center [135, 56] width 36 height 11
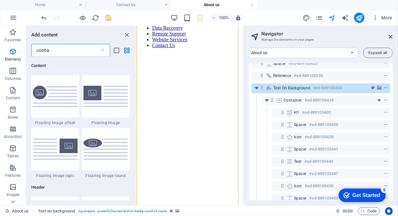
scroll to position [0, 0]
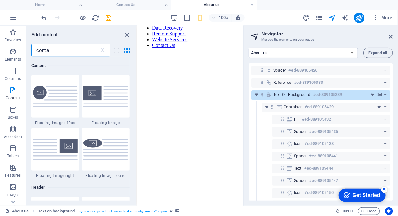
click at [75, 54] on input "conta" at bounding box center [65, 50] width 68 height 13
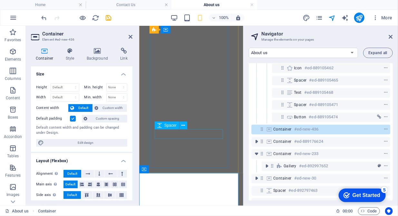
scroll to position [106, 0]
click at [132, 37] on icon at bounding box center [131, 36] width 4 height 5
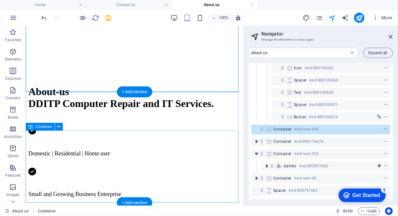
scroll to position [308, 0]
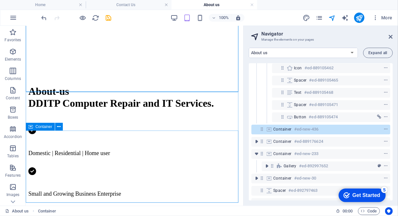
click at [42, 127] on span "Container" at bounding box center [43, 127] width 17 height 4
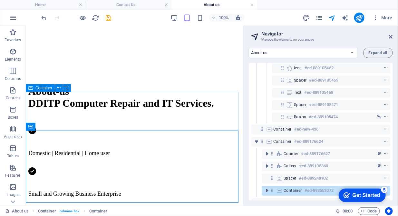
click at [43, 89] on span "Container" at bounding box center [43, 88] width 17 height 4
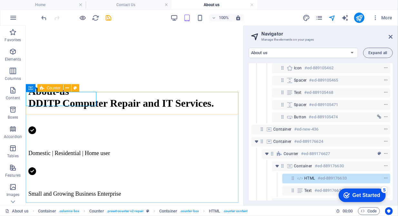
click at [57, 89] on span "Counter" at bounding box center [54, 88] width 14 height 4
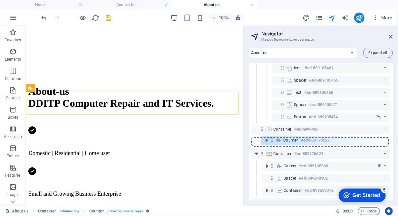
drag, startPoint x: 272, startPoint y: 155, endPoint x: 272, endPoint y: 138, distance: 16.8
click at [272, 138] on div "Spacer #ed-889105426 Reference #ed-889105333 Text on background #ed-889105339 C…" at bounding box center [321, 131] width 144 height 137
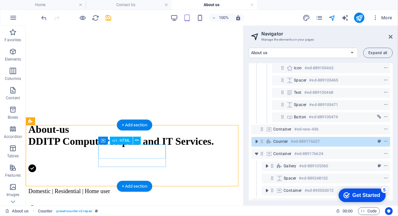
scroll to position [274, 0]
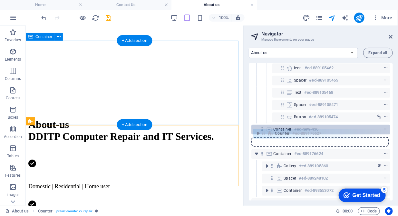
drag, startPoint x: 262, startPoint y: 143, endPoint x: 264, endPoint y: 133, distance: 9.5
click at [264, 133] on div "Spacer #ed-889105426 Reference #ed-889105333 Text on background #ed-889105339 C…" at bounding box center [321, 131] width 144 height 137
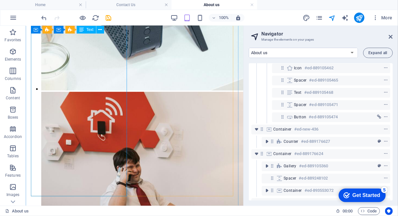
scroll to position [1022, 0]
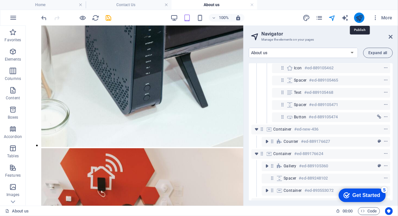
click at [361, 18] on icon "publish" at bounding box center [359, 17] width 7 height 7
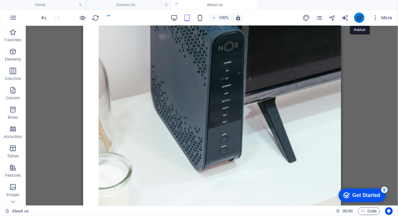
scroll to position [959, 0]
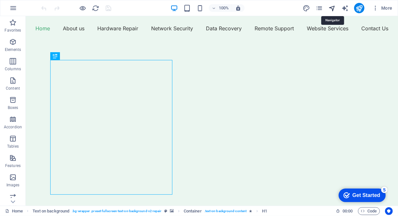
click at [331, 7] on icon "navigator" at bounding box center [332, 8] width 7 height 7
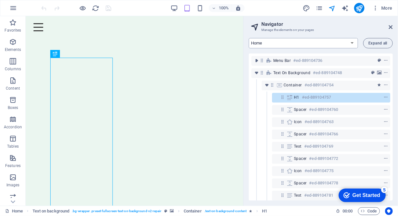
click at [339, 45] on select "Home About us Hardware Repair Network Security Data Recovery Remote Support Web…" at bounding box center [303, 43] width 109 height 10
select select "16784485-en"
click at [249, 38] on select "Home About us Hardware Repair Network Security Data Recovery Remote Support Web…" at bounding box center [303, 43] width 109 height 10
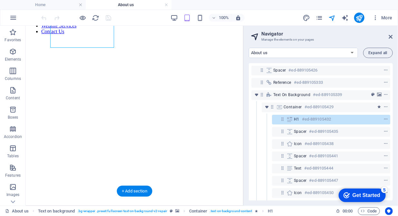
scroll to position [198, 0]
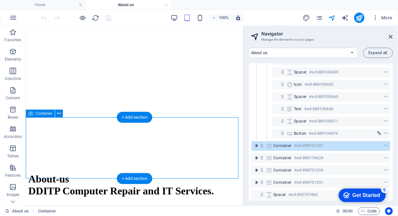
scroll to position [174, 0]
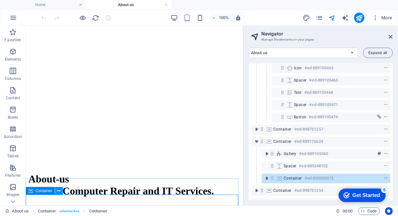
click at [58, 191] on icon at bounding box center [59, 191] width 4 height 7
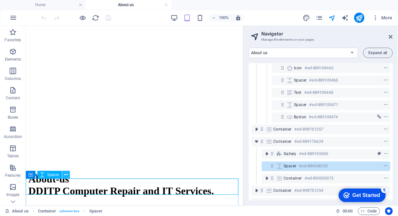
click at [65, 175] on icon at bounding box center [66, 175] width 4 height 7
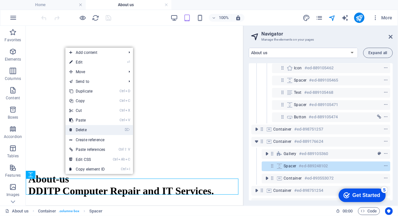
click at [90, 133] on link "⌦ Delete" at bounding box center [87, 130] width 44 height 10
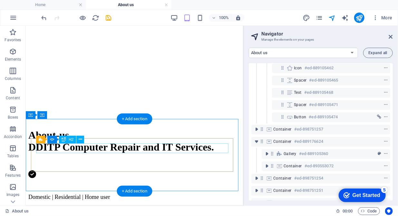
scroll to position [198, 0]
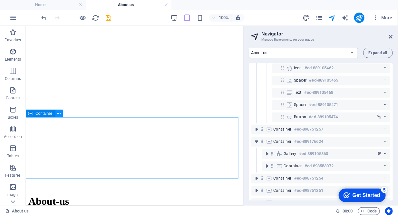
click at [60, 115] on icon at bounding box center [59, 113] width 4 height 7
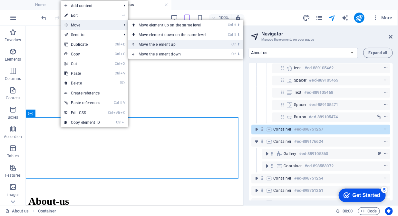
click at [147, 44] on link "Ctrl ⬆ Move the element up" at bounding box center [173, 45] width 91 height 10
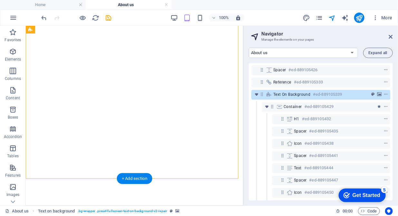
scroll to position [0, 0]
click at [63, 113] on icon at bounding box center [65, 113] width 4 height 7
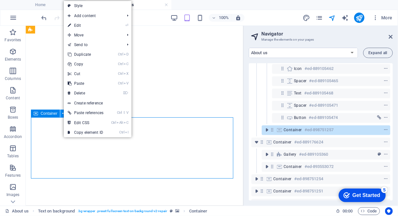
scroll to position [174, 0]
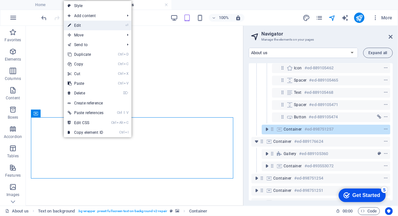
click at [83, 25] on link "⏎ Edit" at bounding box center [86, 26] width 44 height 10
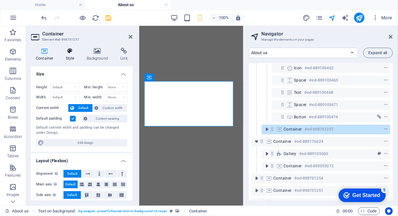
click at [66, 56] on h4 "Style" at bounding box center [71, 55] width 21 height 14
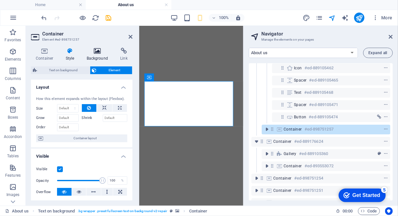
click at [96, 57] on h4 "Background" at bounding box center [99, 55] width 34 height 14
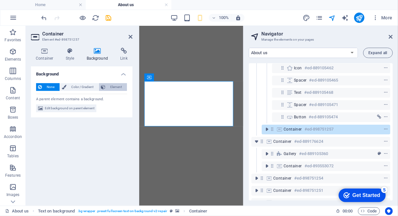
click at [111, 86] on span "Element" at bounding box center [116, 87] width 18 height 8
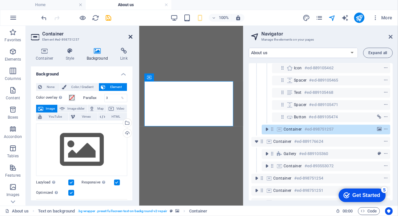
click at [129, 38] on icon at bounding box center [131, 36] width 4 height 5
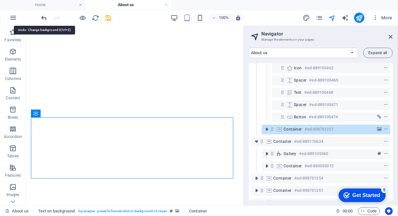
click at [46, 16] on icon "undo" at bounding box center [44, 17] width 7 height 7
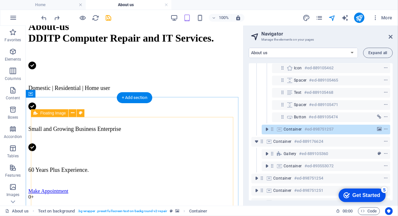
scroll to position [435, 0]
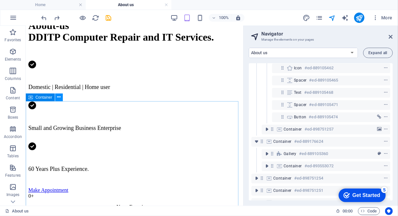
click at [60, 97] on icon at bounding box center [59, 97] width 4 height 7
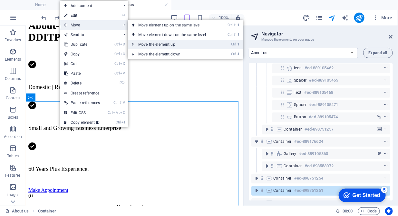
click at [162, 48] on link "Ctrl ⬆ Move the element up" at bounding box center [173, 45] width 91 height 10
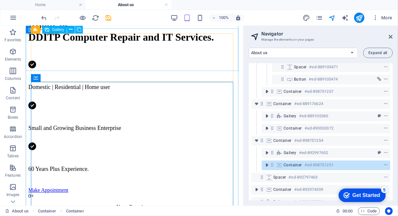
scroll to position [225, 0]
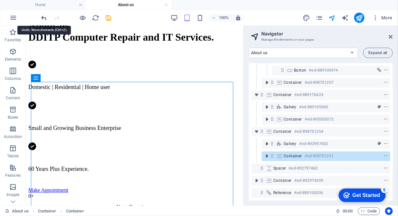
click at [44, 17] on icon "undo" at bounding box center [44, 17] width 7 height 7
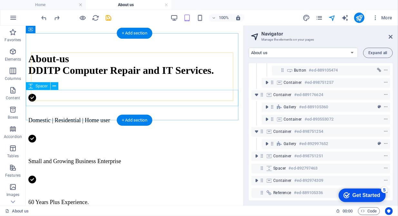
scroll to position [435, 0]
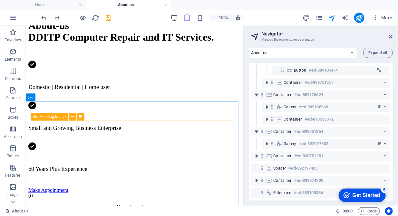
click at [48, 115] on span "Floating Image" at bounding box center [52, 117] width 25 height 4
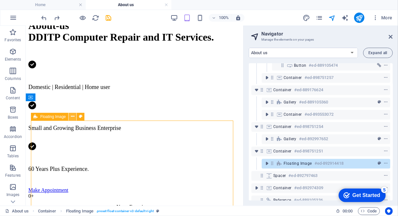
click at [74, 118] on icon at bounding box center [73, 116] width 4 height 7
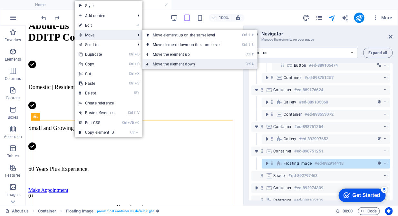
click at [159, 62] on link "Ctrl ⬇ Move the element down" at bounding box center [188, 64] width 91 height 10
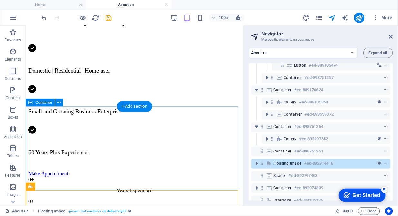
scroll to position [401, 0]
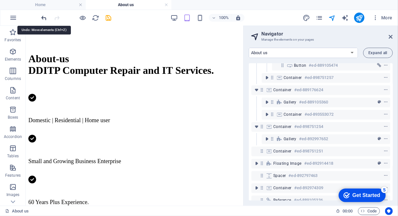
click at [42, 18] on icon "undo" at bounding box center [44, 17] width 7 height 7
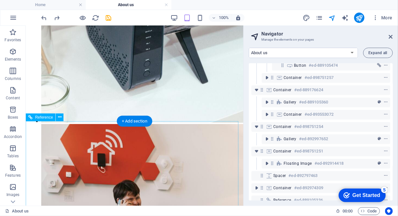
scroll to position [1094, 0]
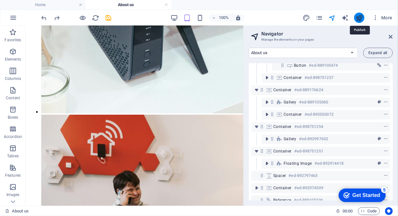
click at [356, 16] on icon "publish" at bounding box center [359, 17] width 7 height 7
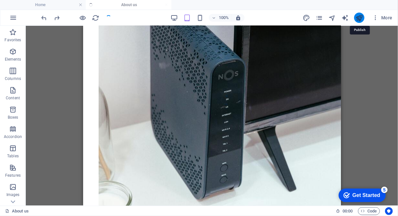
scroll to position [1031, 0]
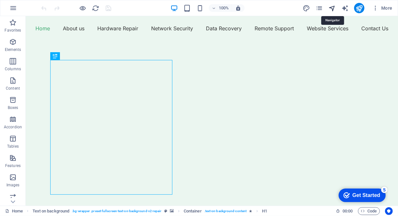
click at [333, 9] on icon "navigator" at bounding box center [332, 8] width 7 height 7
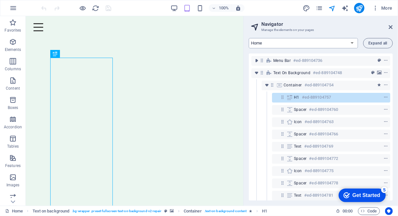
click at [332, 44] on select "Home About us Hardware Repair Network Security Data Recovery Remote Support Web…" at bounding box center [303, 43] width 109 height 10
click at [249, 38] on select "Home About us Hardware Repair Network Security Data Recovery Remote Support Web…" at bounding box center [303, 43] width 109 height 10
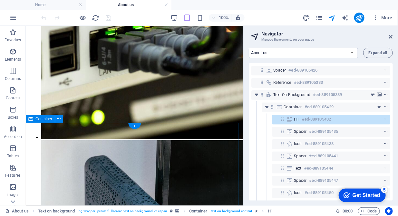
scroll to position [857, 0]
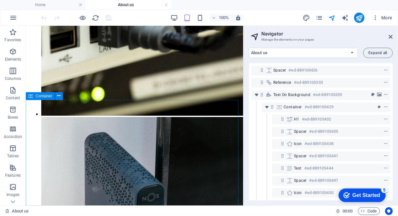
click at [35, 96] on div "Container" at bounding box center [40, 96] width 29 height 8
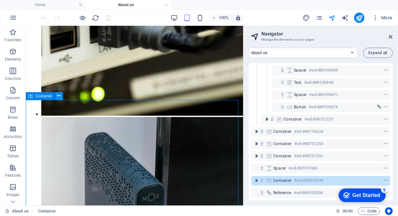
scroll to position [188, 0]
click at [60, 95] on icon at bounding box center [59, 96] width 4 height 7
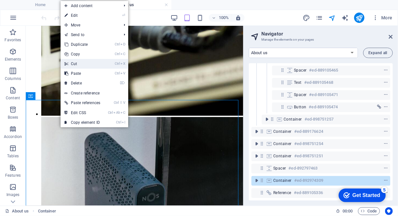
click at [80, 62] on link "Ctrl X Cut" at bounding box center [83, 64] width 44 height 10
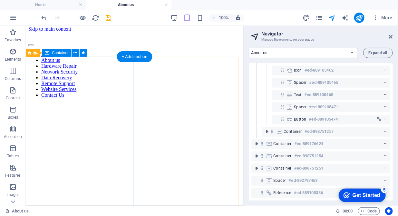
scroll to position [0, 0]
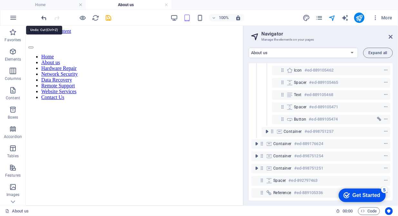
click at [46, 17] on icon "undo" at bounding box center [44, 17] width 7 height 7
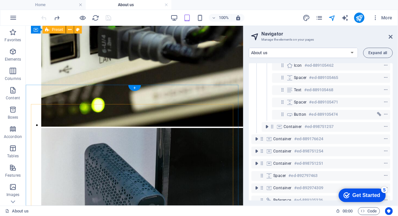
scroll to position [842, 0]
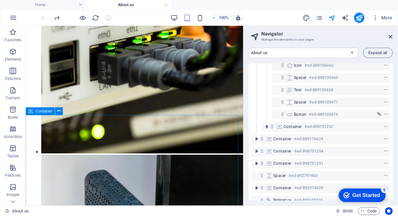
click at [37, 113] on span "Container" at bounding box center [43, 111] width 17 height 4
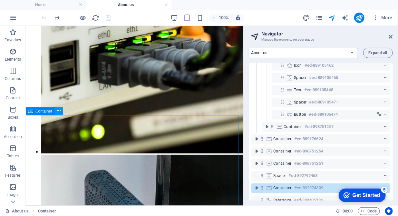
click at [61, 112] on button at bounding box center [59, 111] width 8 height 8
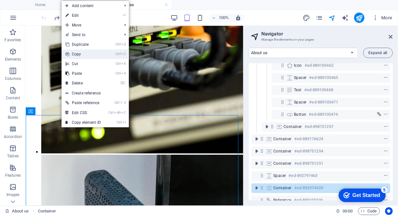
click at [88, 52] on link "Ctrl C Copy" at bounding box center [83, 54] width 43 height 10
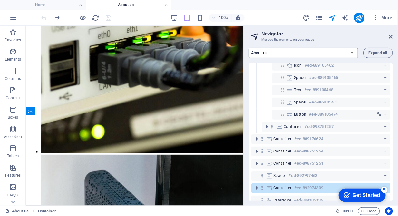
click at [352, 52] on select "Home About us Hardware Repair Network Security Data Recovery Remote Support Web…" at bounding box center [303, 53] width 109 height 10
select select "16784503-en"
click at [249, 48] on select "Home About us Hardware Repair Network Security Data Recovery Remote Support Web…" at bounding box center [303, 53] width 109 height 10
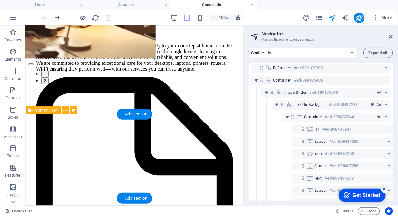
scroll to position [1484, 0]
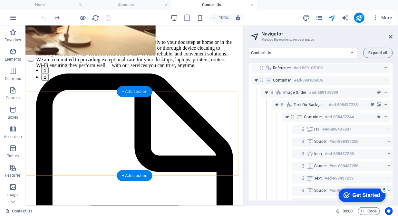
click at [126, 92] on div "+ Add section" at bounding box center [135, 91] width 36 height 11
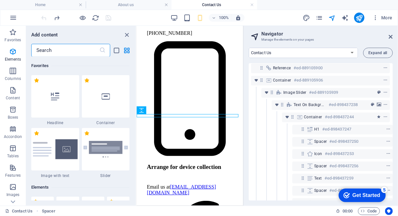
scroll to position [213, 1]
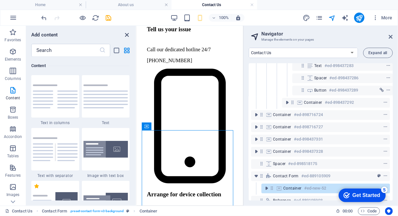
click at [127, 35] on icon "close panel" at bounding box center [126, 34] width 7 height 7
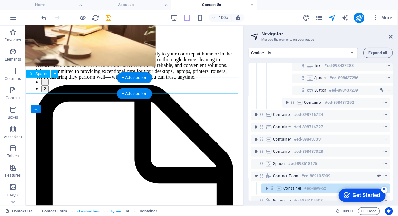
scroll to position [1472, 0]
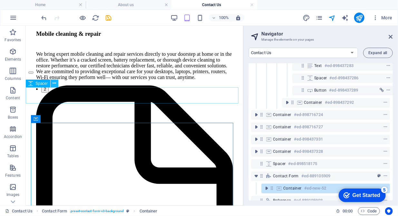
click at [53, 84] on icon at bounding box center [55, 83] width 4 height 7
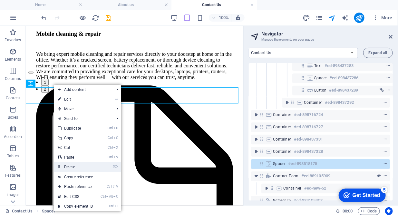
click at [75, 167] on link "⌦ Delete" at bounding box center [75, 167] width 43 height 10
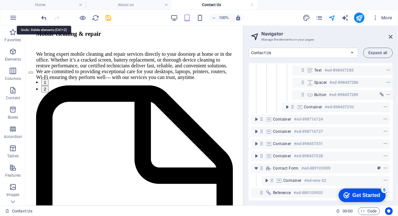
click at [42, 17] on icon "undo" at bounding box center [44, 17] width 7 height 7
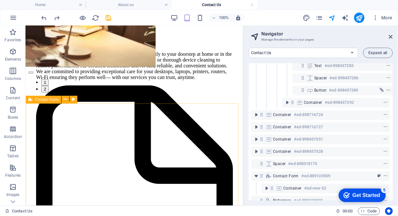
click at [47, 101] on span "Contact Form" at bounding box center [47, 100] width 24 height 4
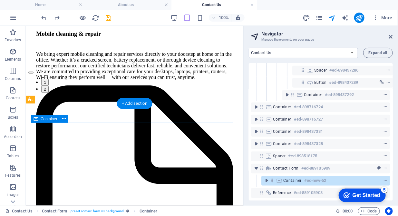
scroll to position [225, 1]
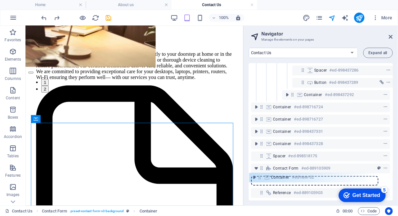
drag, startPoint x: 270, startPoint y: 176, endPoint x: 258, endPoint y: 179, distance: 13.2
click at [258, 179] on div "Reference #ed-889105900 Container #ed-889105906 Image Slider #ed-889105939 Text…" at bounding box center [321, 131] width 144 height 137
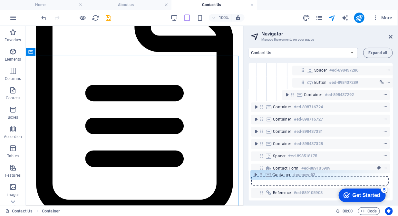
scroll to position [225, 1]
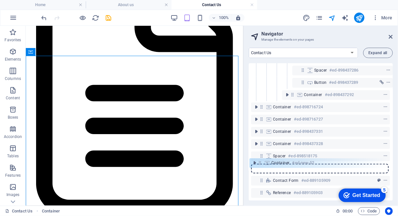
drag, startPoint x: 261, startPoint y: 177, endPoint x: 259, endPoint y: 161, distance: 15.5
click at [259, 161] on div "Reference #ed-889105900 Container #ed-889105906 Image Slider #ed-889105939 Text…" at bounding box center [321, 131] width 144 height 137
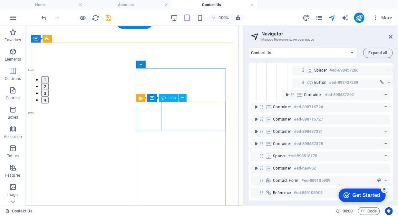
scroll to position [504, 0]
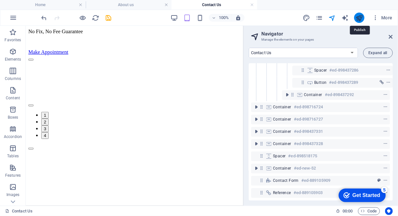
click at [361, 18] on icon "publish" at bounding box center [359, 17] width 7 height 7
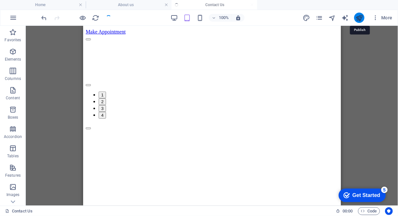
scroll to position [486, 0]
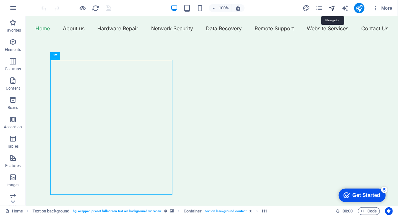
click at [332, 6] on icon "navigator" at bounding box center [332, 8] width 7 height 7
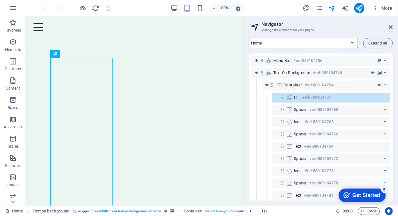
click at [305, 43] on select "Home About us Hardware Repair Network Security Data Recovery Remote Support Web…" at bounding box center [303, 43] width 109 height 10
select select "16784503-en"
click at [249, 38] on select "Home About us Hardware Repair Network Security Data Recovery Remote Support Web…" at bounding box center [303, 43] width 109 height 10
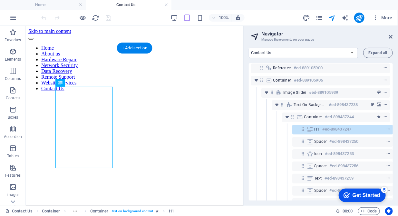
click at [197, 96] on figure "Image Slider" at bounding box center [134, 96] width 212 height 0
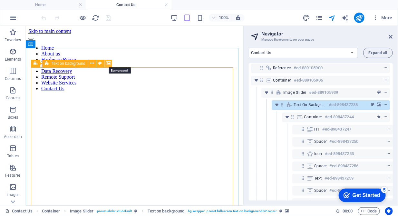
click at [107, 63] on icon at bounding box center [108, 63] width 5 height 7
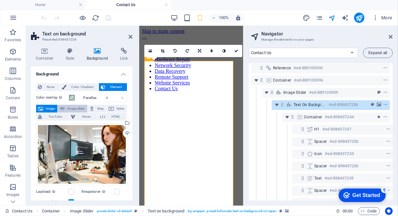
click at [73, 108] on span "Image slider" at bounding box center [76, 109] width 18 height 8
select select "ms"
select select "s"
select select "progressive"
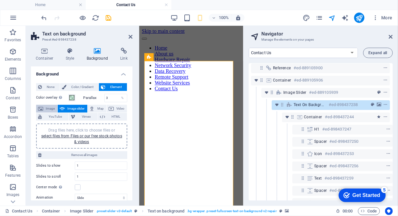
click at [43, 107] on icon at bounding box center [40, 109] width 5 height 8
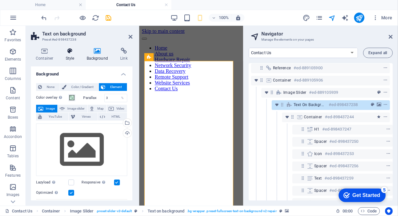
click at [69, 53] on icon at bounding box center [70, 51] width 18 height 6
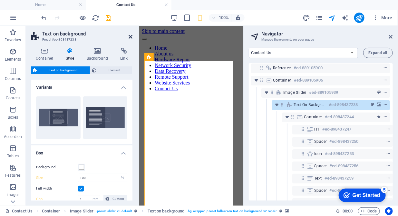
click at [129, 35] on icon at bounding box center [131, 36] width 4 height 5
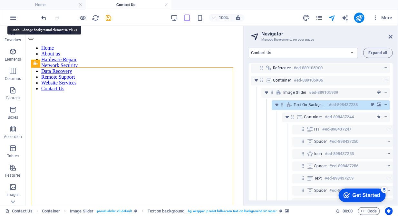
click at [44, 19] on icon "undo" at bounding box center [44, 17] width 7 height 7
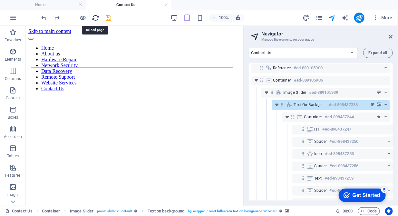
click at [93, 20] on icon "reload" at bounding box center [95, 17] width 7 height 7
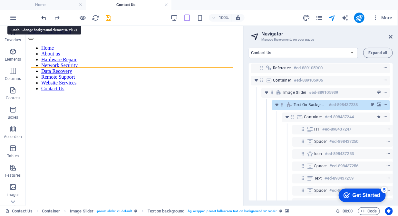
click at [43, 17] on icon "undo" at bounding box center [44, 17] width 7 height 7
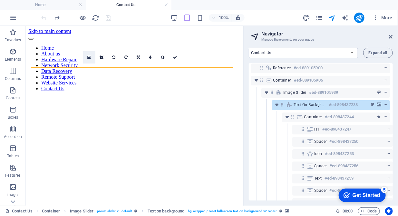
click at [91, 59] on link at bounding box center [89, 57] width 12 height 12
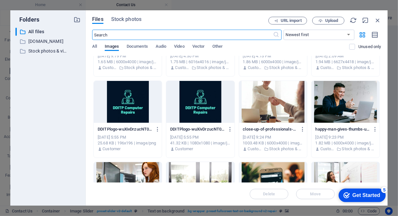
scroll to position [428, 0]
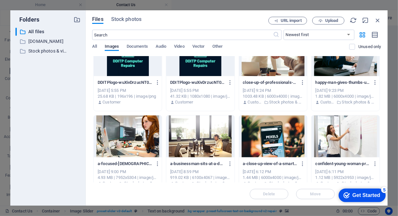
click at [199, 144] on div at bounding box center [200, 136] width 68 height 42
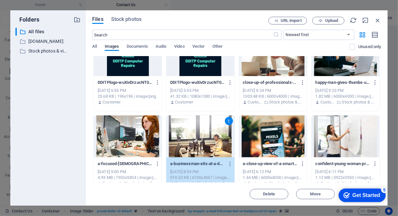
click at [199, 144] on div "1" at bounding box center [200, 136] width 68 height 42
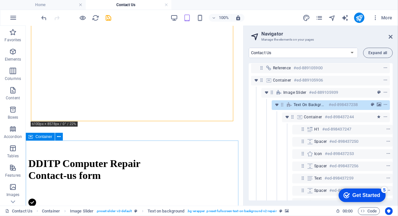
scroll to position [264, 0]
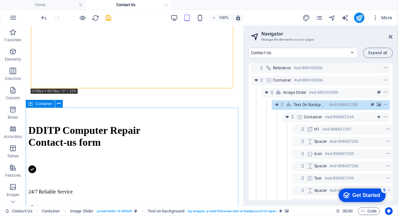
click at [33, 104] on icon at bounding box center [30, 104] width 5 height 8
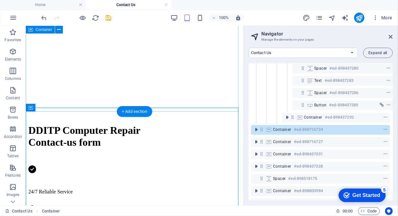
scroll to position [198, 1]
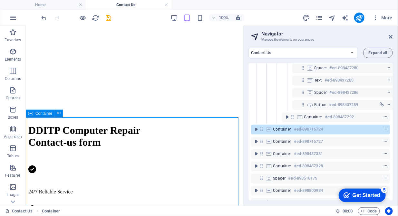
click at [39, 115] on span "Container" at bounding box center [43, 114] width 17 height 4
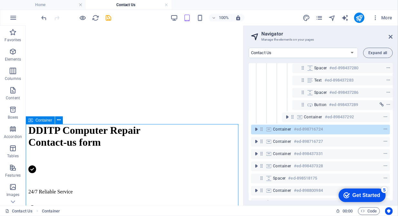
click at [34, 118] on div "Container" at bounding box center [40, 120] width 29 height 8
click at [61, 122] on button at bounding box center [59, 120] width 8 height 8
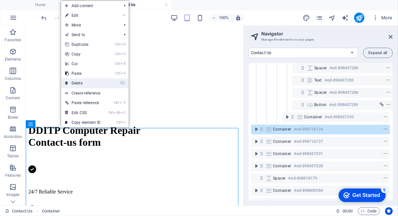
click at [73, 84] on link "⌦ Delete" at bounding box center [82, 83] width 43 height 10
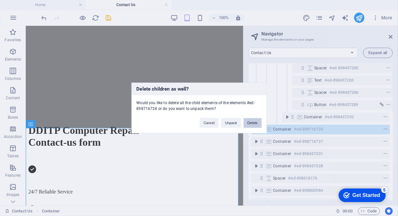
click at [253, 121] on button "Delete" at bounding box center [253, 123] width 18 height 10
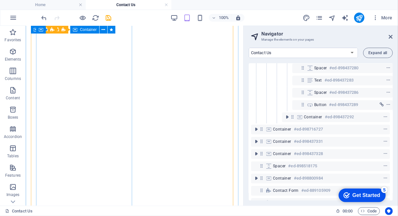
scroll to position [0, 0]
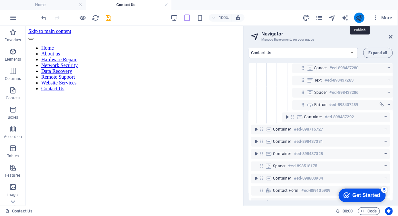
click at [357, 18] on icon "publish" at bounding box center [359, 17] width 7 height 7
